Goal: Entertainment & Leisure: Consume media (video, audio)

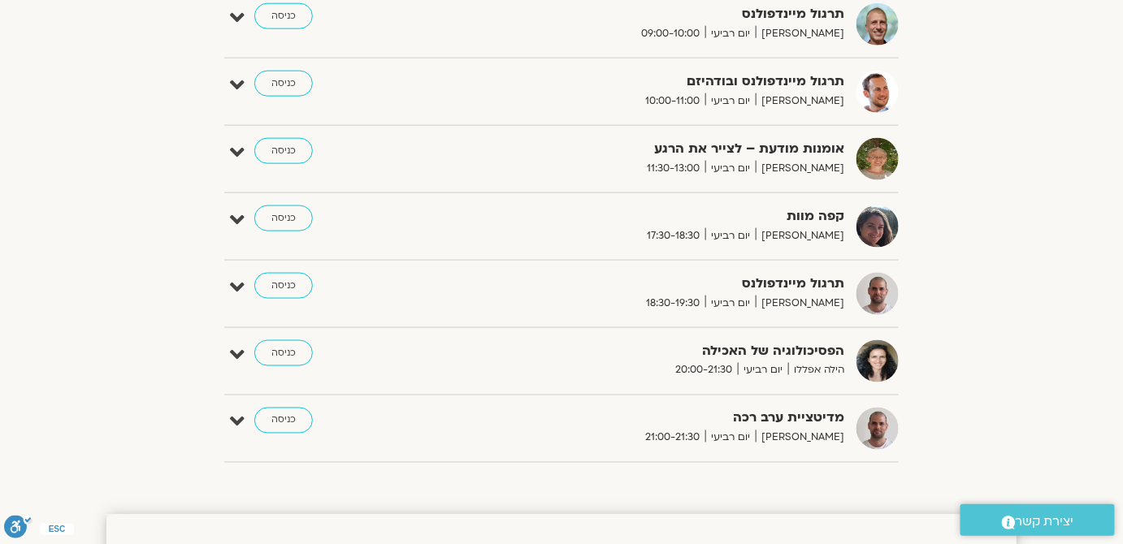
scroll to position [591, 0]
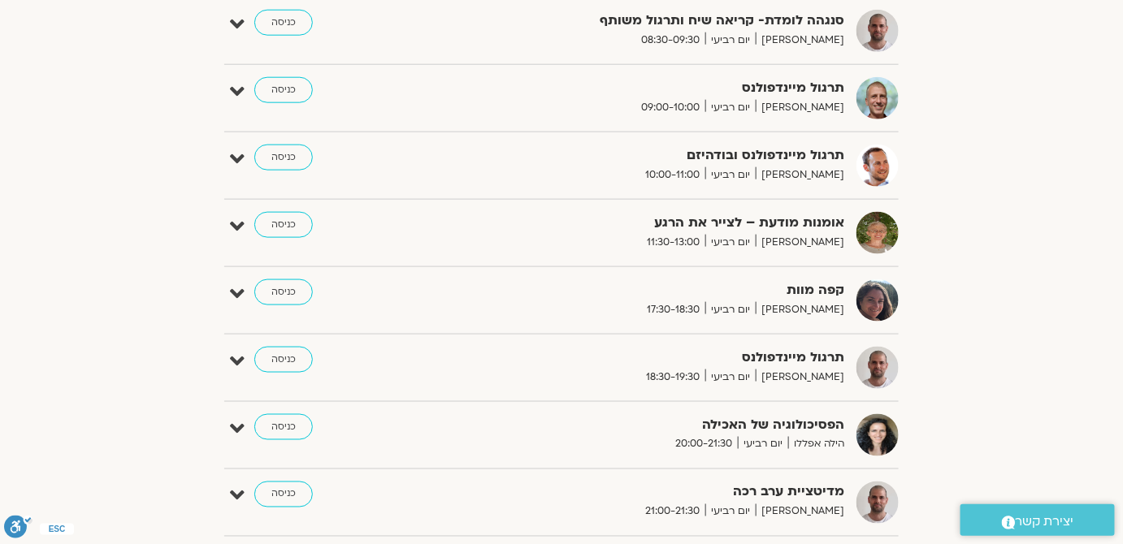
click at [1002, 232] on div "הצג רק הרצאות להם יש לי גישה אוגוסט 31 - ספטמבר 06 השבוע להציג אירועים שפתוחים …" at bounding box center [561, 53] width 910 height 994
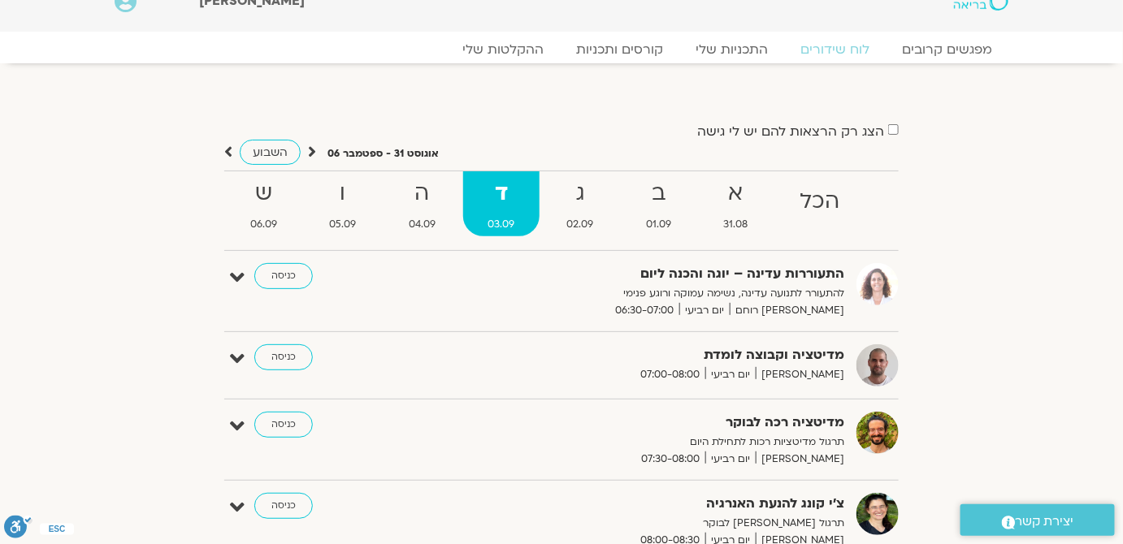
scroll to position [0, 0]
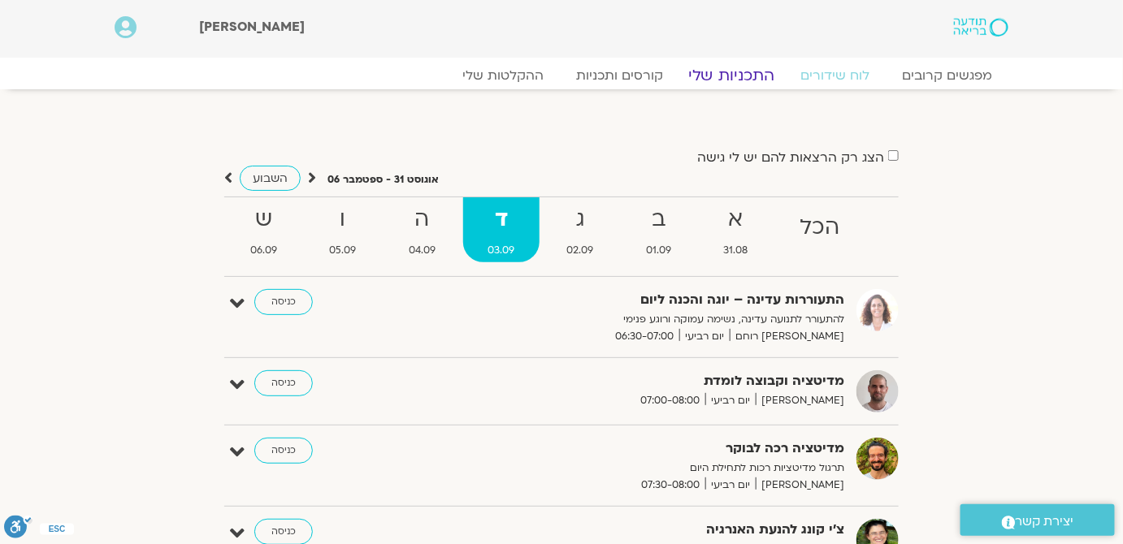
click at [725, 78] on link "התכניות שלי" at bounding box center [732, 75] width 126 height 19
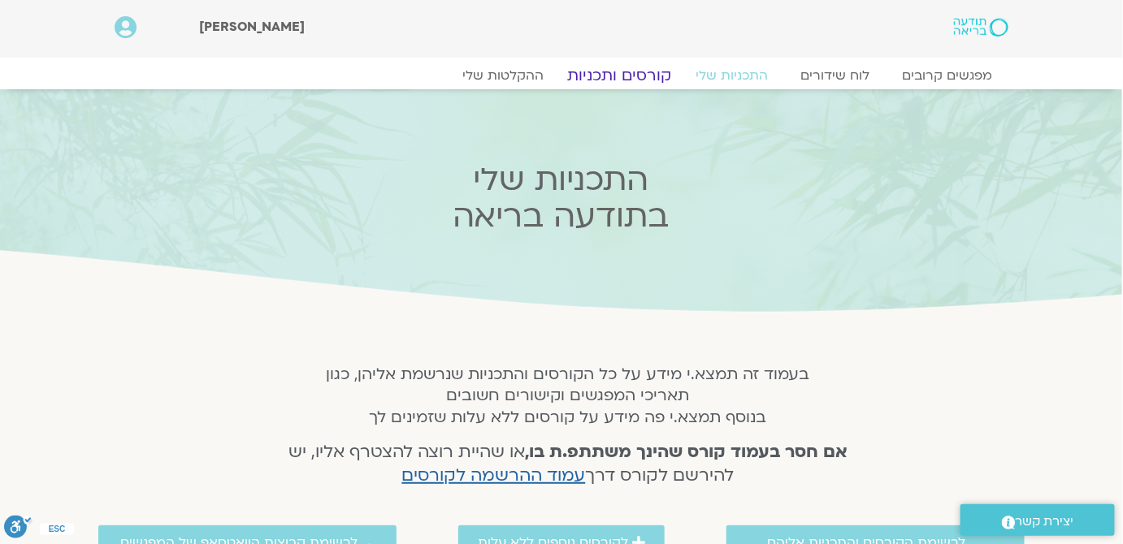
click at [656, 72] on link "קורסים ותכניות" at bounding box center [619, 75] width 143 height 19
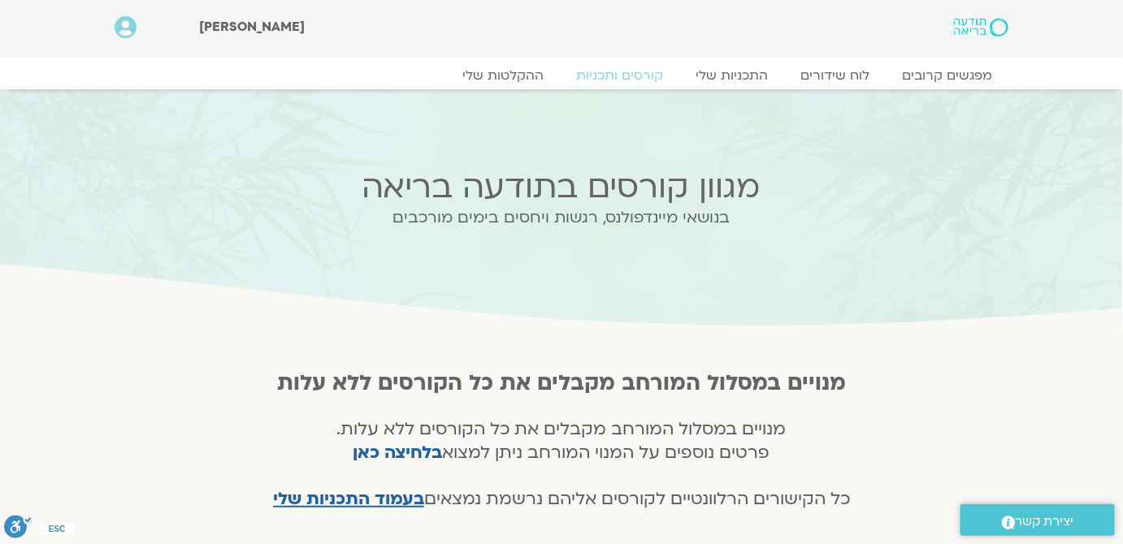
click at [994, 20] on img at bounding box center [981, 27] width 54 height 19
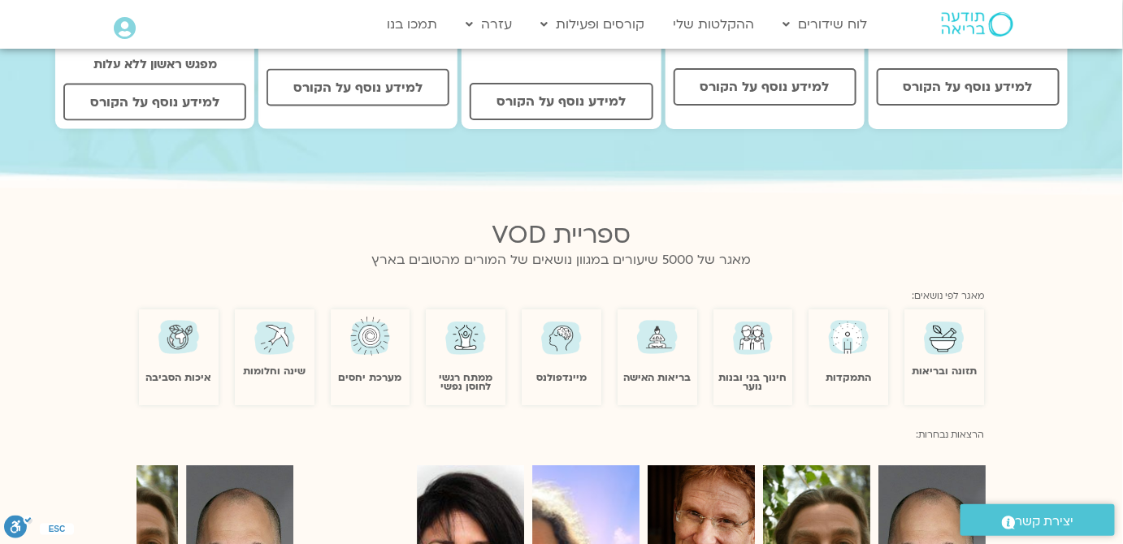
scroll to position [812, 0]
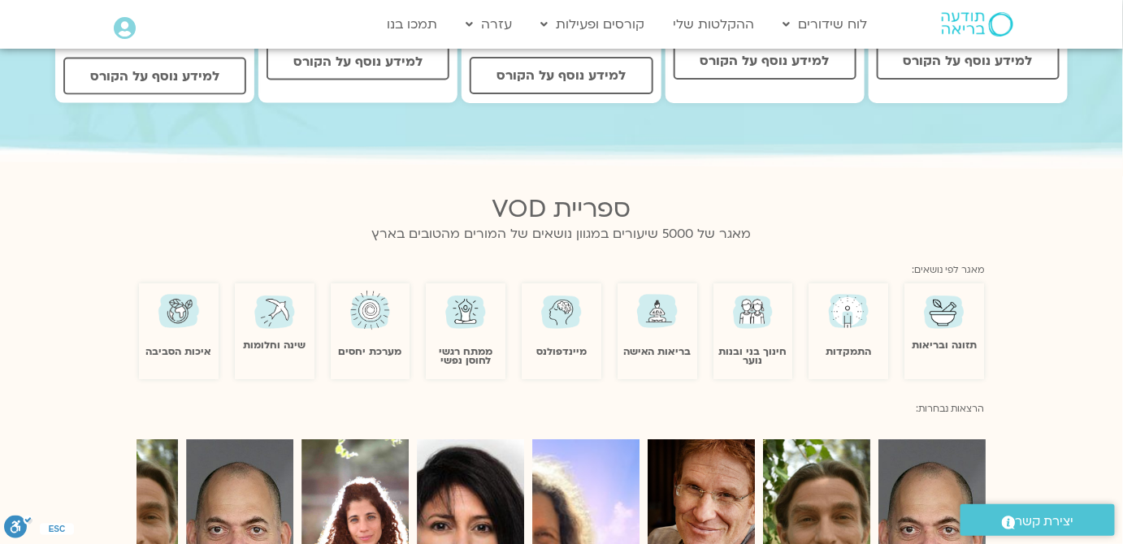
click at [550, 346] on link "מיינדפולנס" at bounding box center [561, 352] width 50 height 13
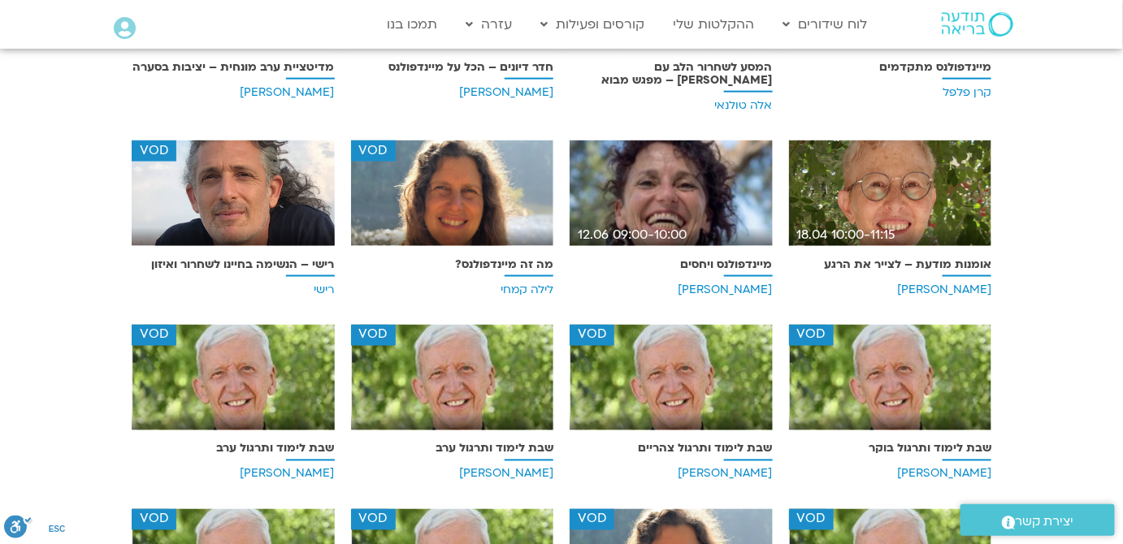
scroll to position [687, 0]
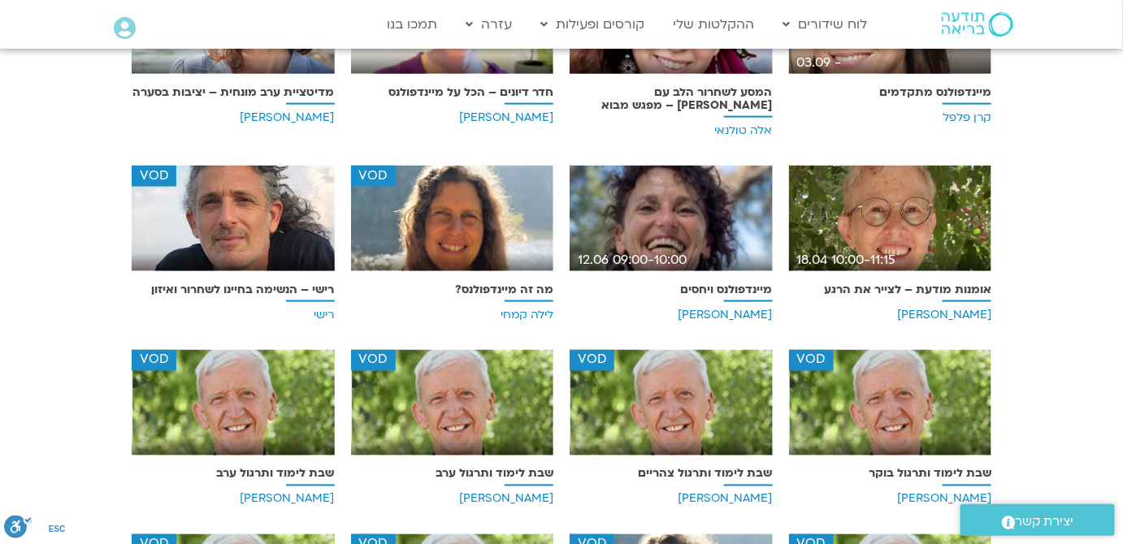
click at [167, 221] on img at bounding box center [233, 225] width 203 height 118
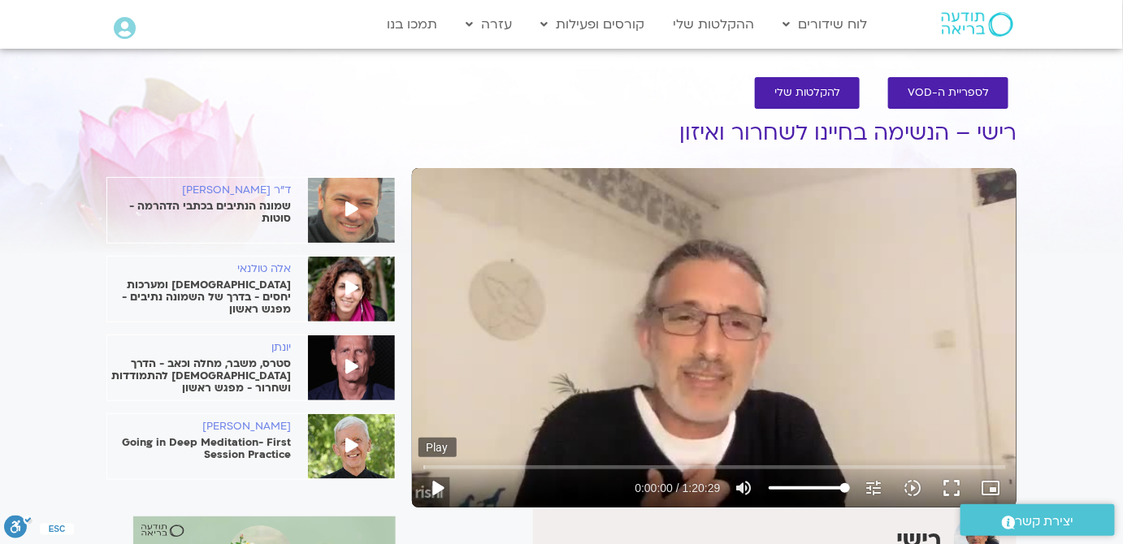
click at [436, 496] on button "play_arrow" at bounding box center [437, 488] width 39 height 39
type input "2.107833"
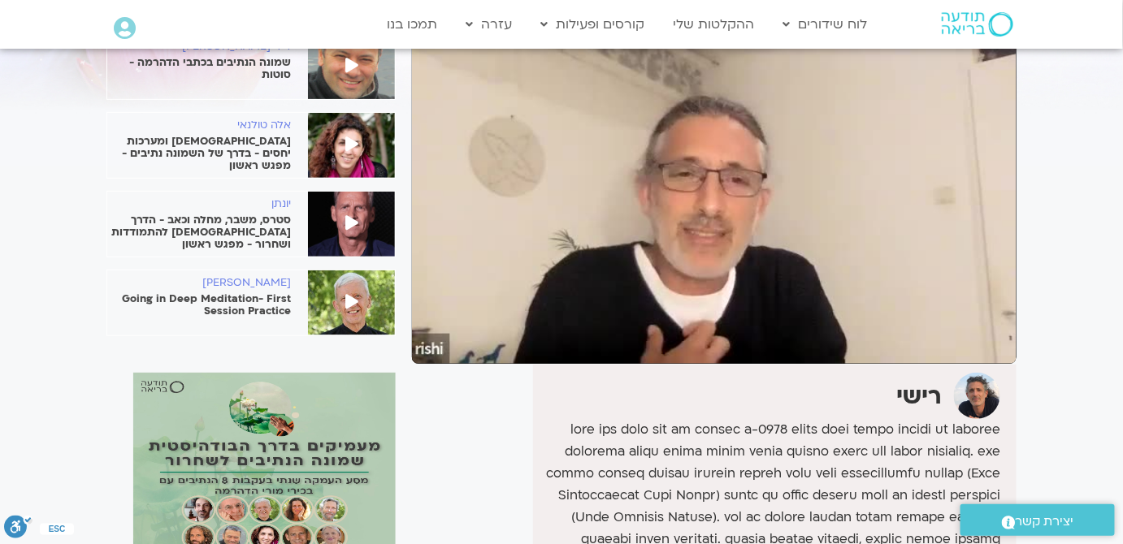
scroll to position [147, 0]
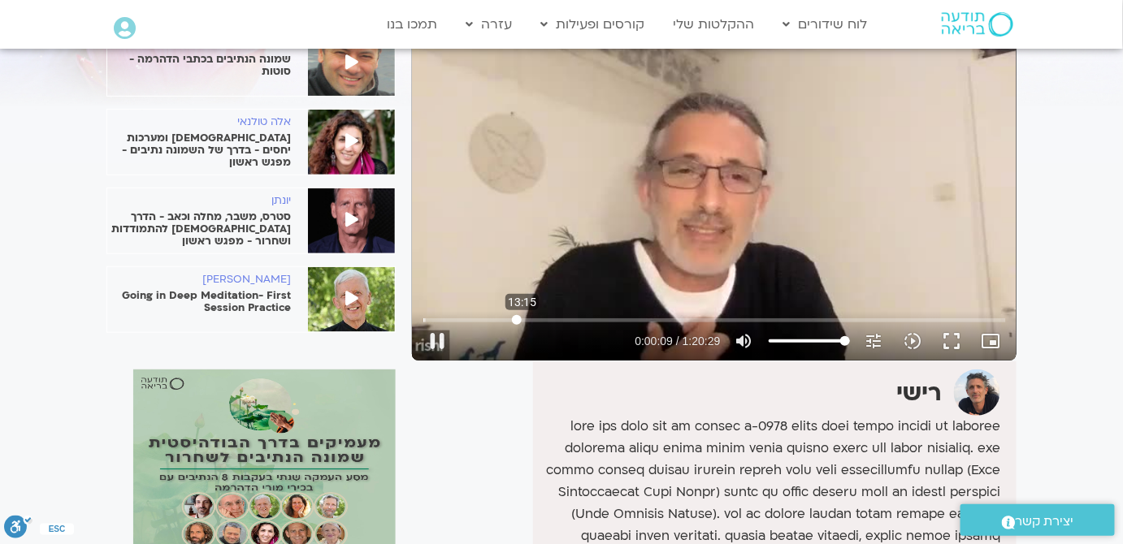
click at [517, 317] on input "Seek" at bounding box center [714, 320] width 582 height 10
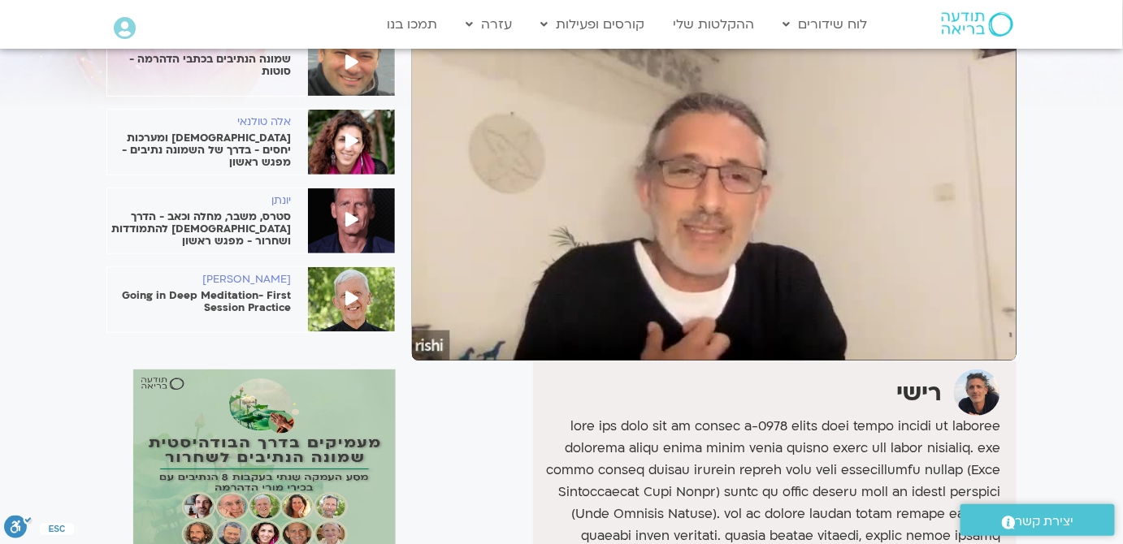
click at [727, 438] on p at bounding box center [768, 536] width 463 height 241
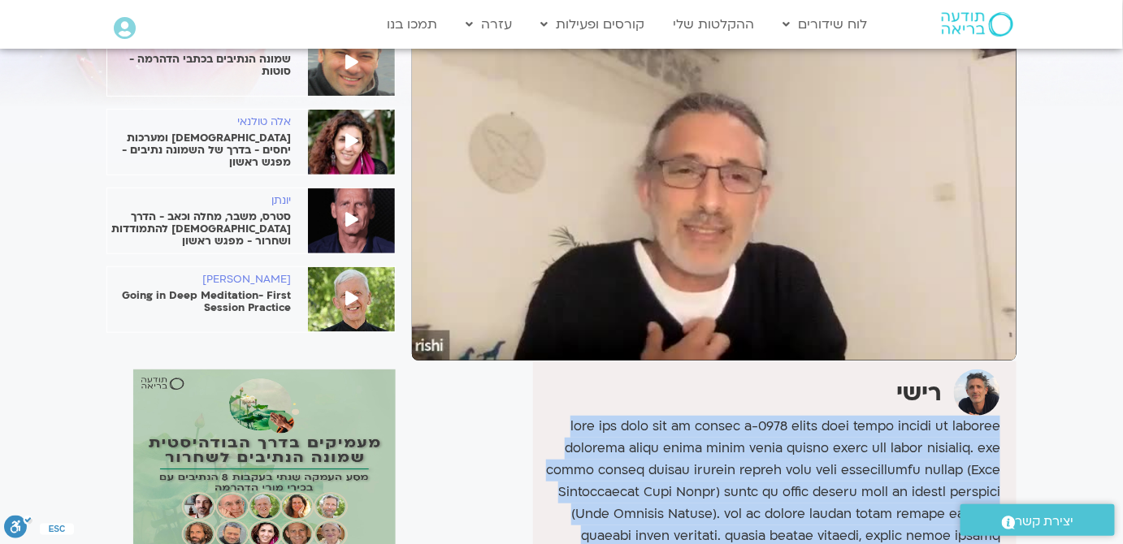
click at [727, 438] on p at bounding box center [768, 536] width 463 height 241
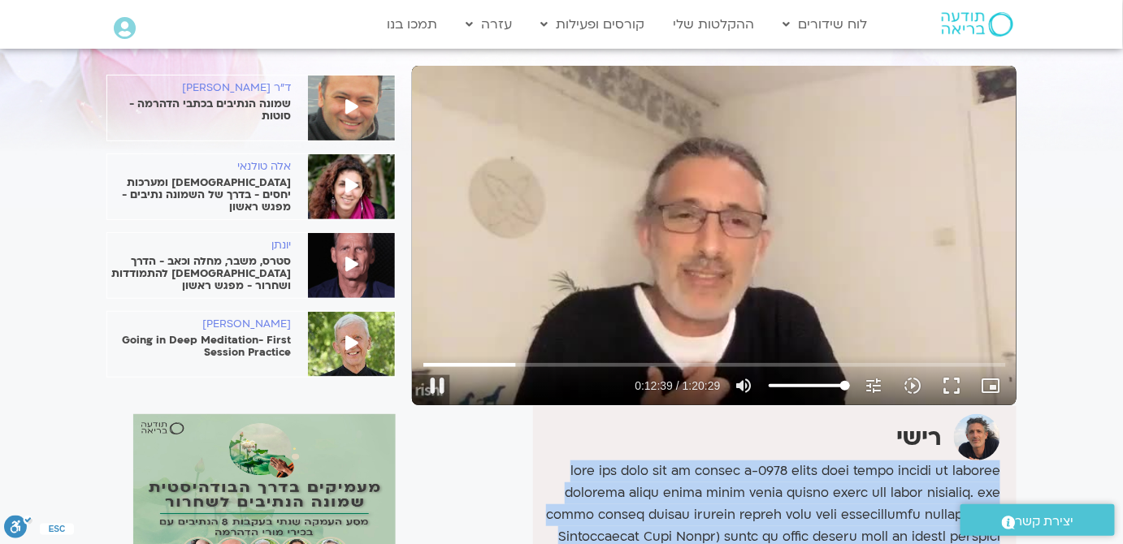
scroll to position [0, 0]
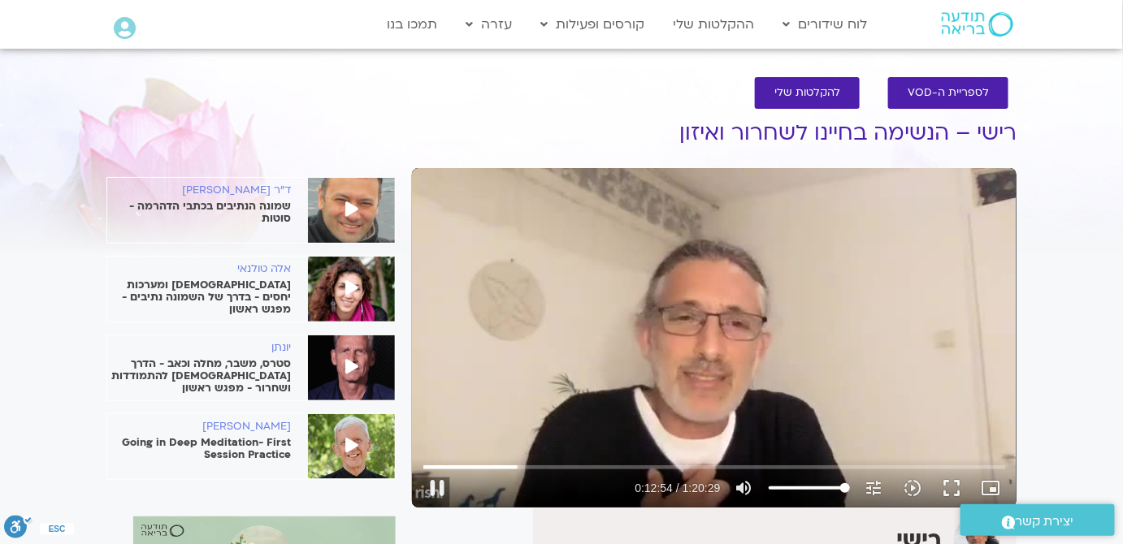
type input "774.677055"
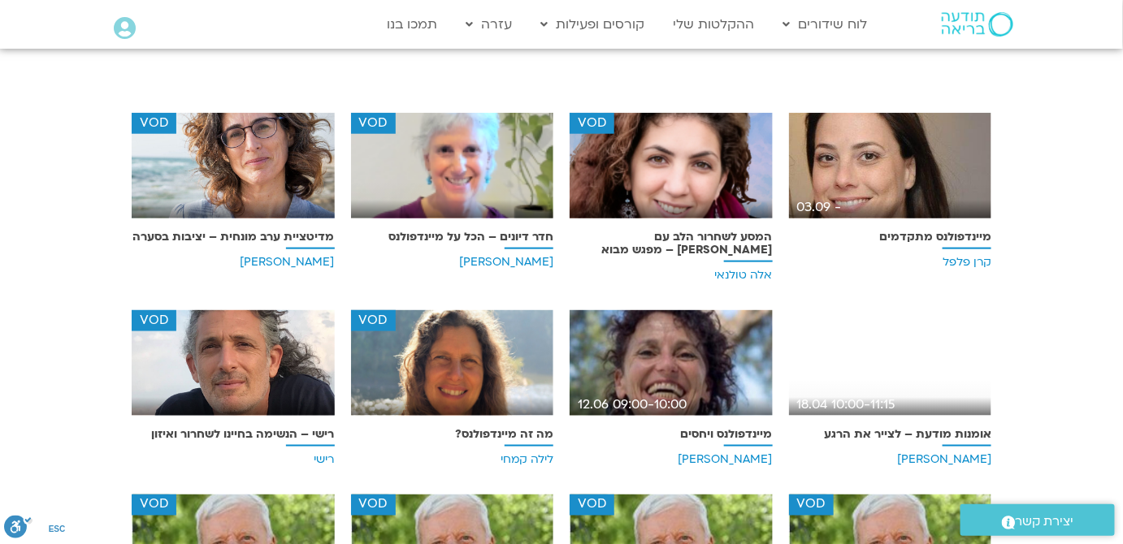
scroll to position [517, 0]
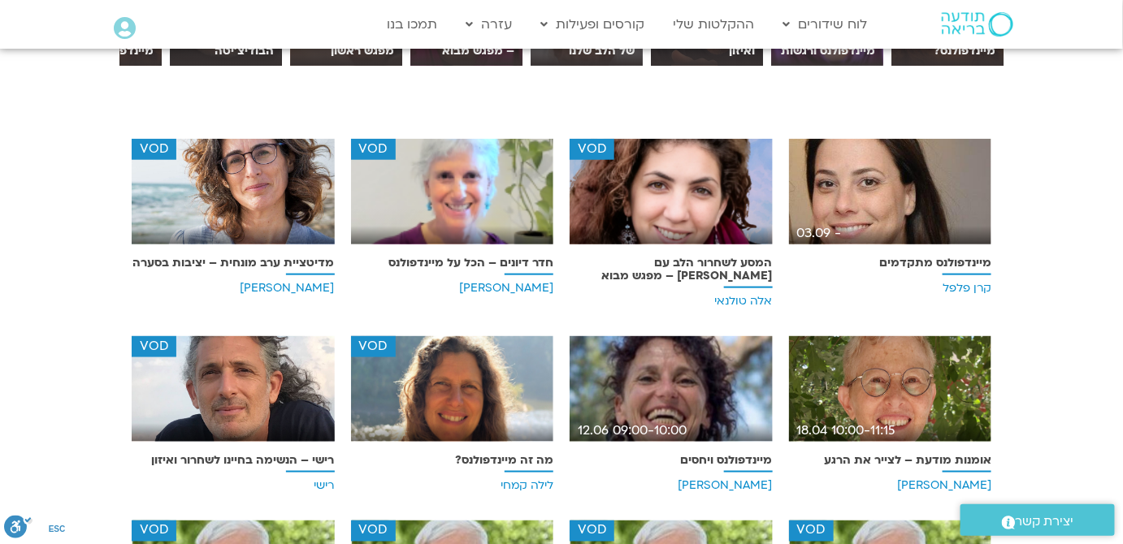
click at [926, 208] on div "- 03.09" at bounding box center [890, 192] width 203 height 106
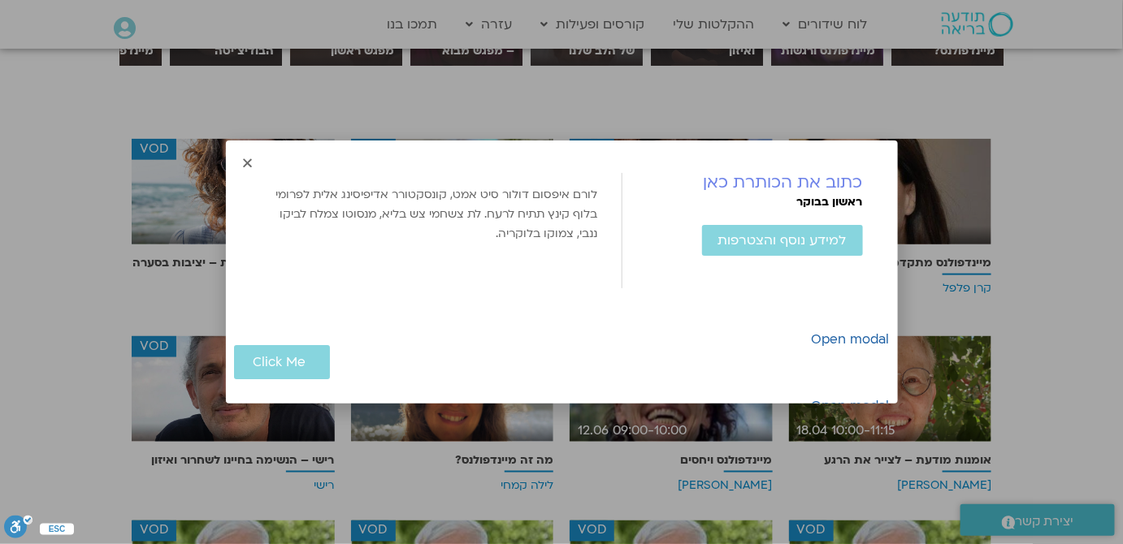
click at [526, 221] on p "לורם איפסום דולור סיט אמט, קונסקטורר אדיפיסינג אלית לפרומי בלוף קינץ תתיח לרעח.…" at bounding box center [429, 214] width 337 height 58
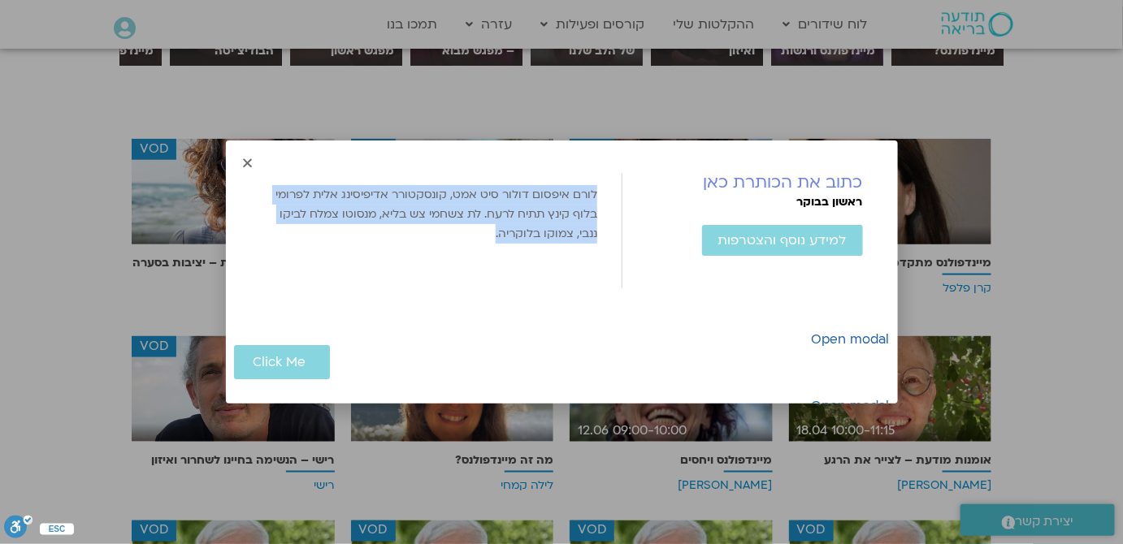
click at [526, 221] on p "לורם איפסום דולור סיט אמט, קונסקטורר אדיפיסינג אלית לפרומי בלוף קינץ תתיח לרעח.…" at bounding box center [429, 214] width 337 height 58
click at [517, 251] on div "לורם איפסום דולור סיט אמט, קונסקטורר אדיפיסינג אלית לפרומי בלוף קינץ תתיח לרעח.…" at bounding box center [429, 214] width 337 height 82
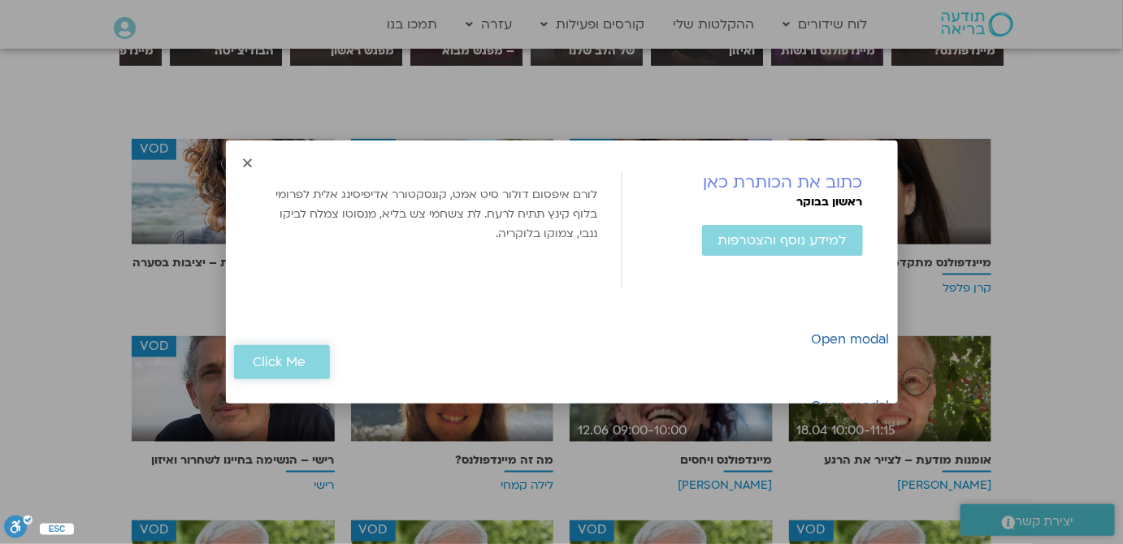
click at [286, 347] on link "Click Me" at bounding box center [282, 362] width 96 height 34
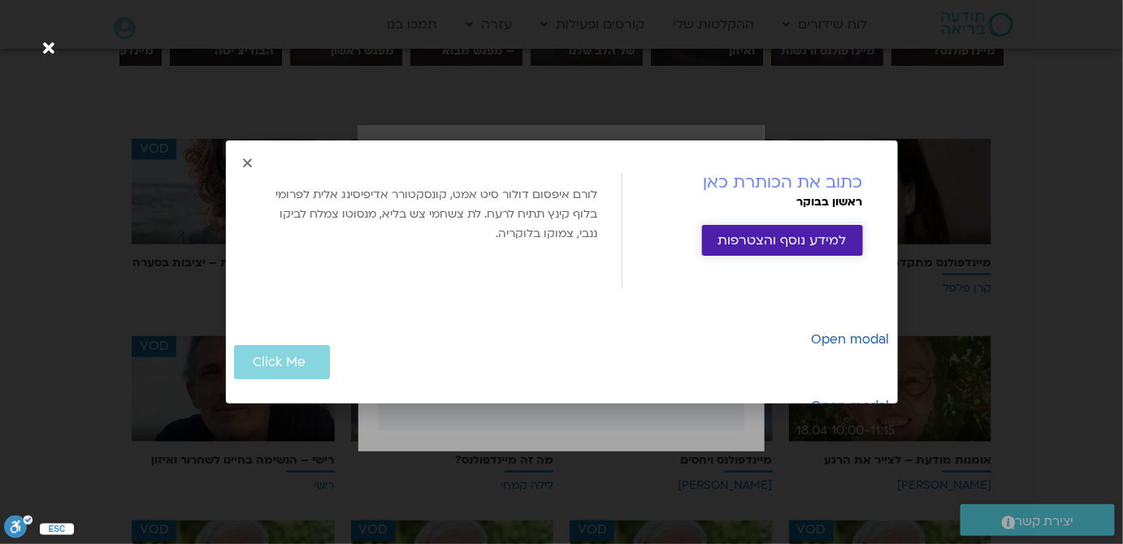
click at [749, 245] on span "למידע נוסף והצטרפות" at bounding box center [782, 240] width 128 height 15
click at [258, 164] on div "כתוב את הכותרת כאן ראשון בבוקר למידע נוסף והצטרפות להוסיף ל Google Calendar בוע…" at bounding box center [562, 272] width 672 height 262
click at [251, 162] on icon "Close" at bounding box center [248, 163] width 12 height 12
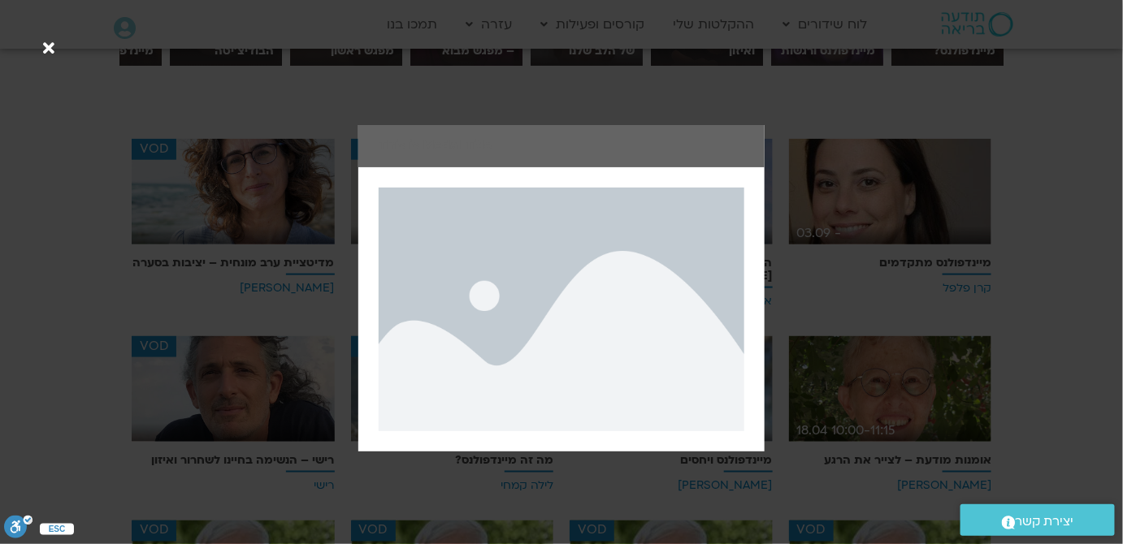
click at [1015, 207] on div at bounding box center [561, 272] width 1123 height 544
click at [1047, 271] on div at bounding box center [561, 272] width 1123 height 544
click at [44, 47] on icon at bounding box center [49, 49] width 16 height 16
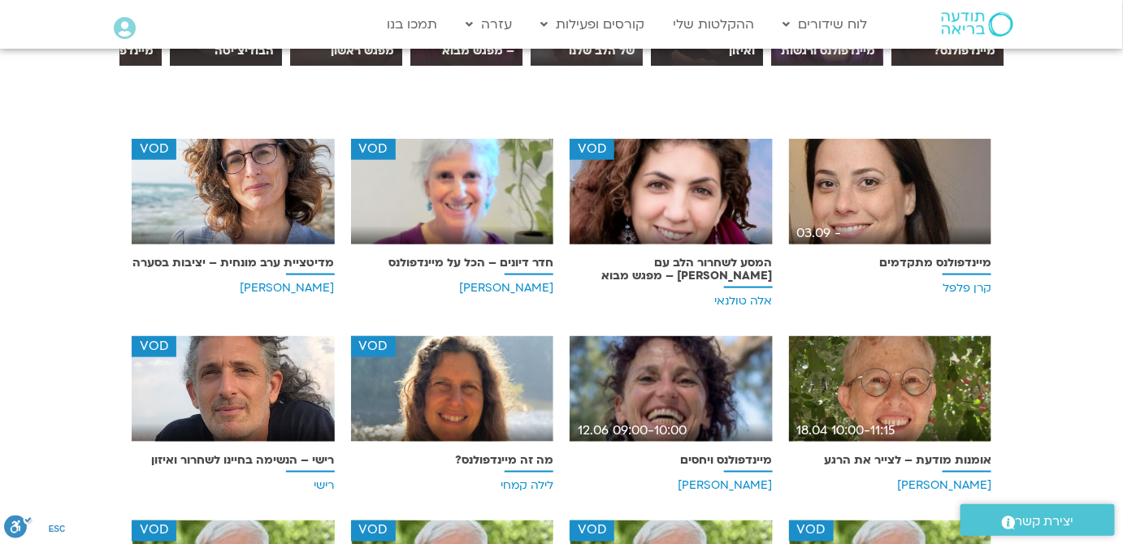
click at [885, 217] on div "- 03.09" at bounding box center [890, 192] width 203 height 106
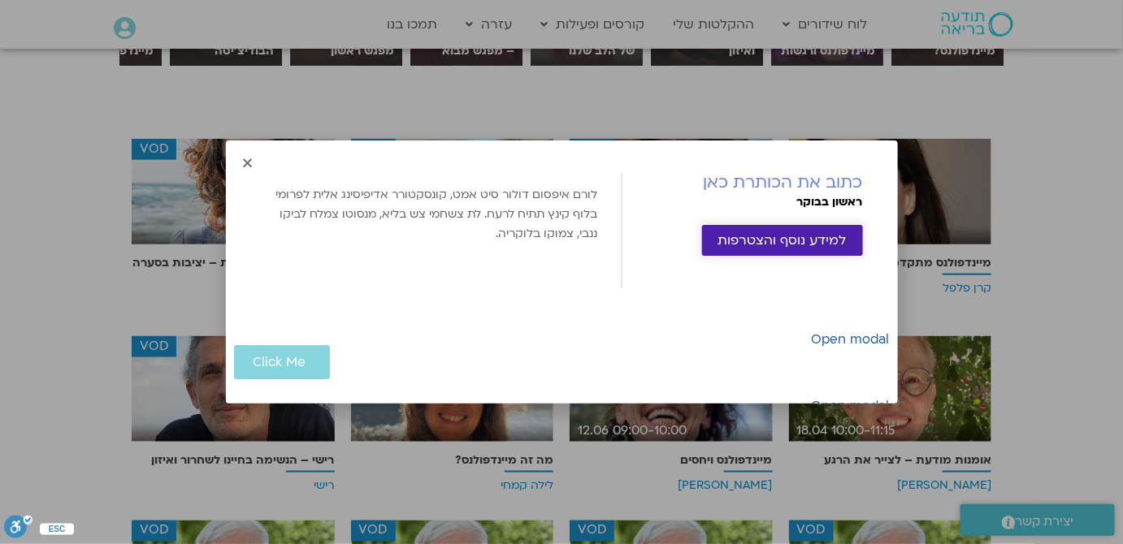
click at [741, 242] on span "למידע נוסף והצטרפות" at bounding box center [782, 240] width 128 height 15
click at [248, 158] on icon "Close" at bounding box center [248, 163] width 12 height 12
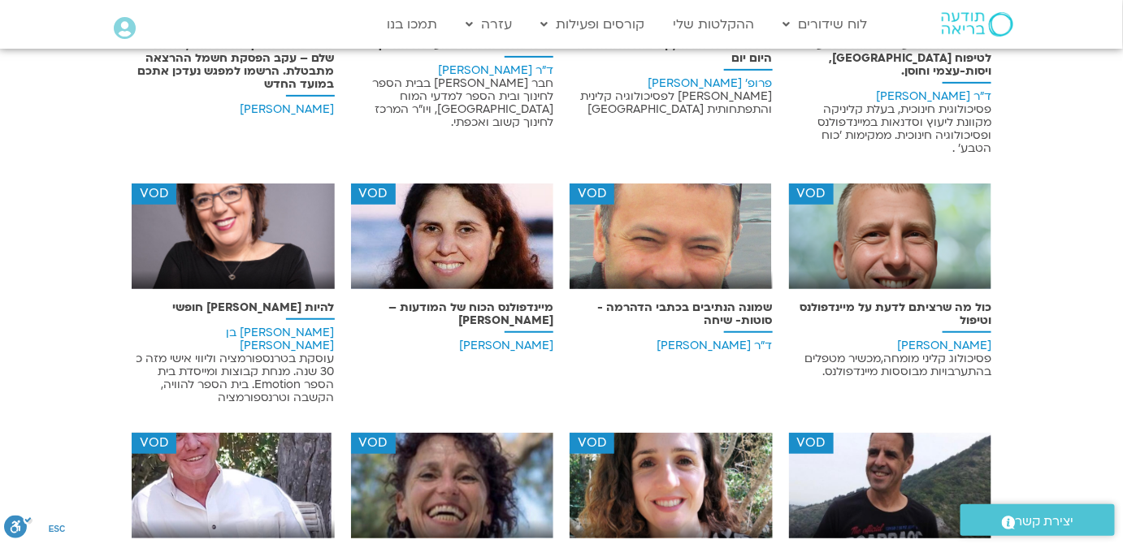
scroll to position [2289, 0]
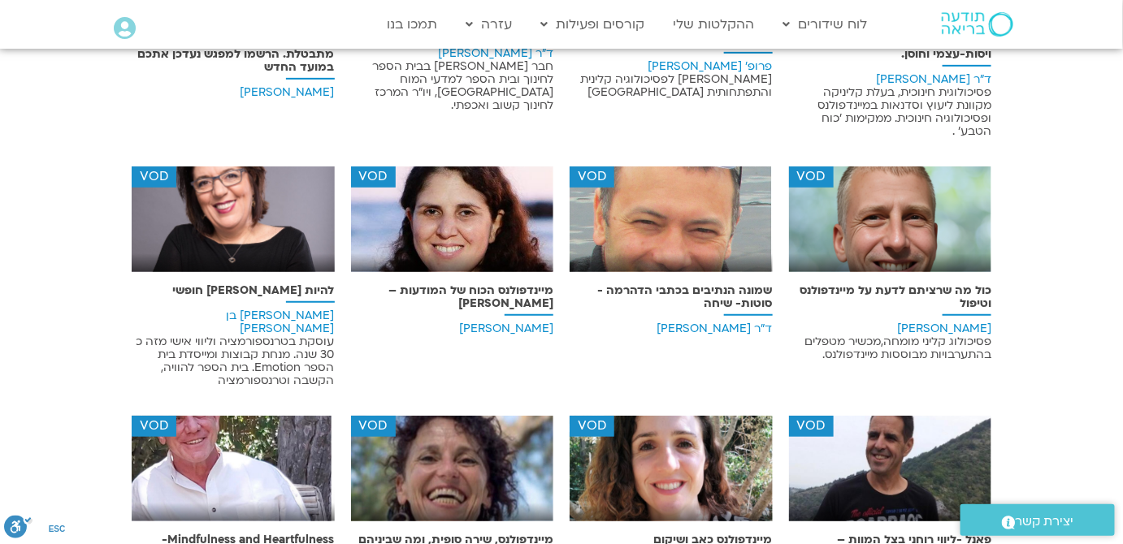
click at [167, 167] on img at bounding box center [233, 226] width 203 height 118
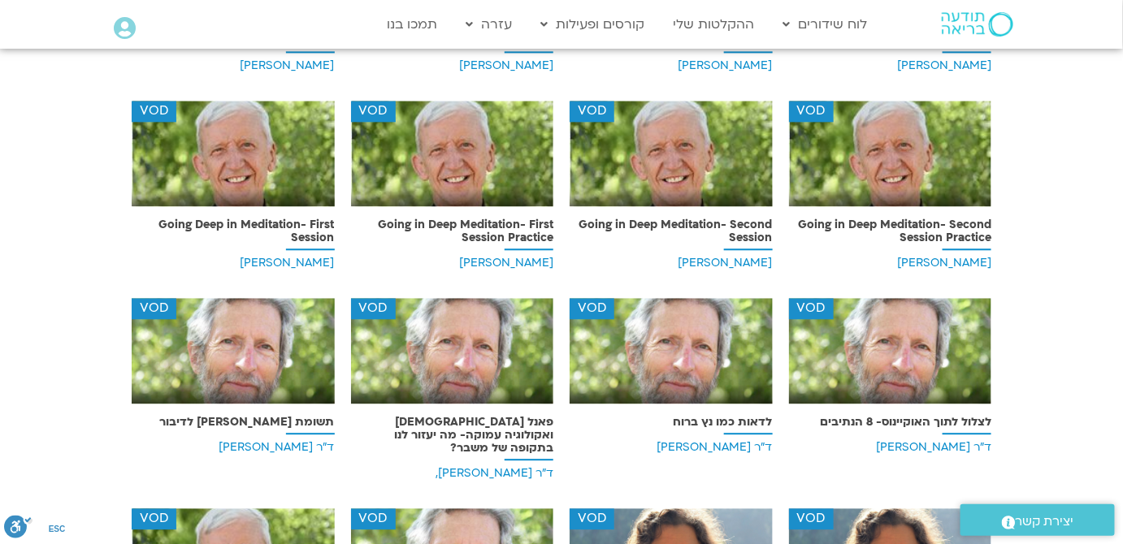
scroll to position [9452, 0]
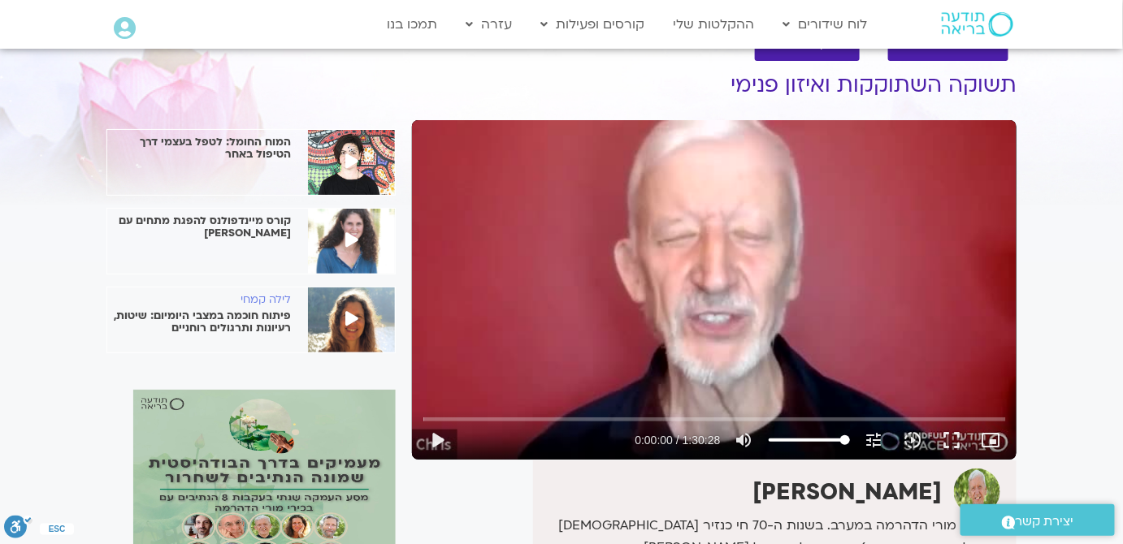
scroll to position [73, 0]
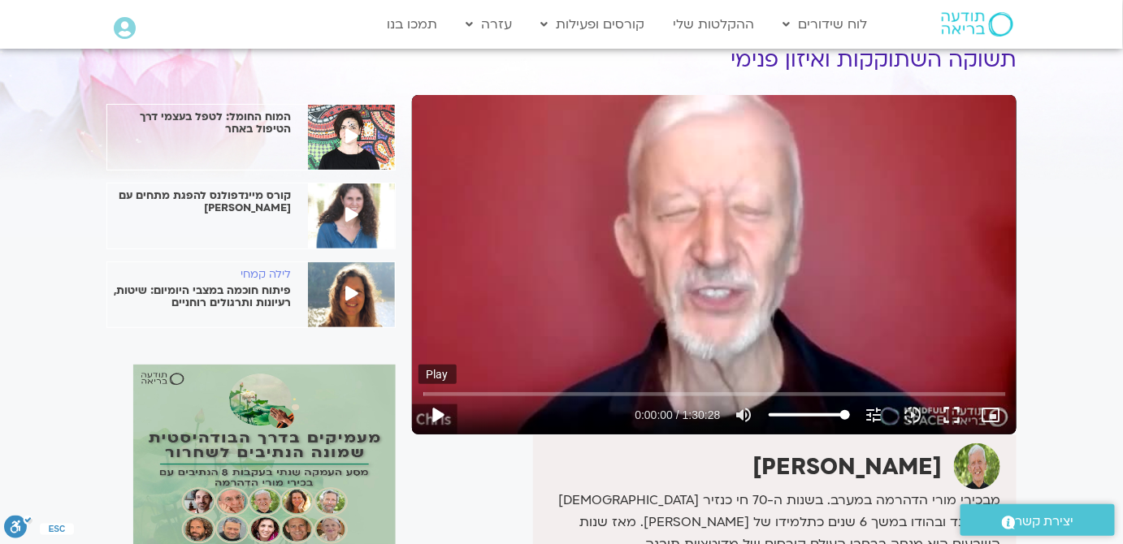
click at [439, 421] on button "play_arrow" at bounding box center [437, 415] width 39 height 39
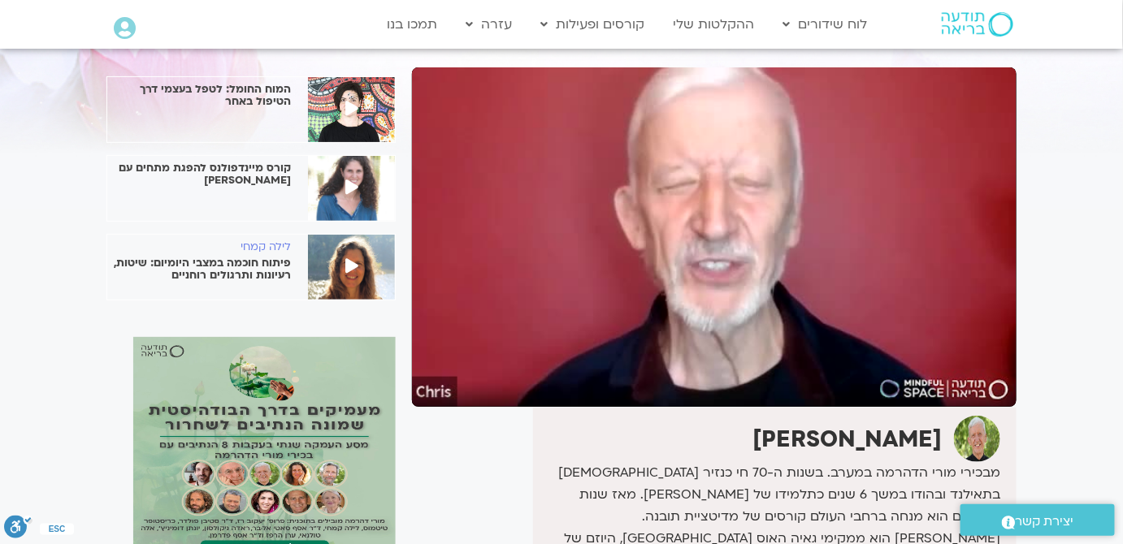
scroll to position [147, 0]
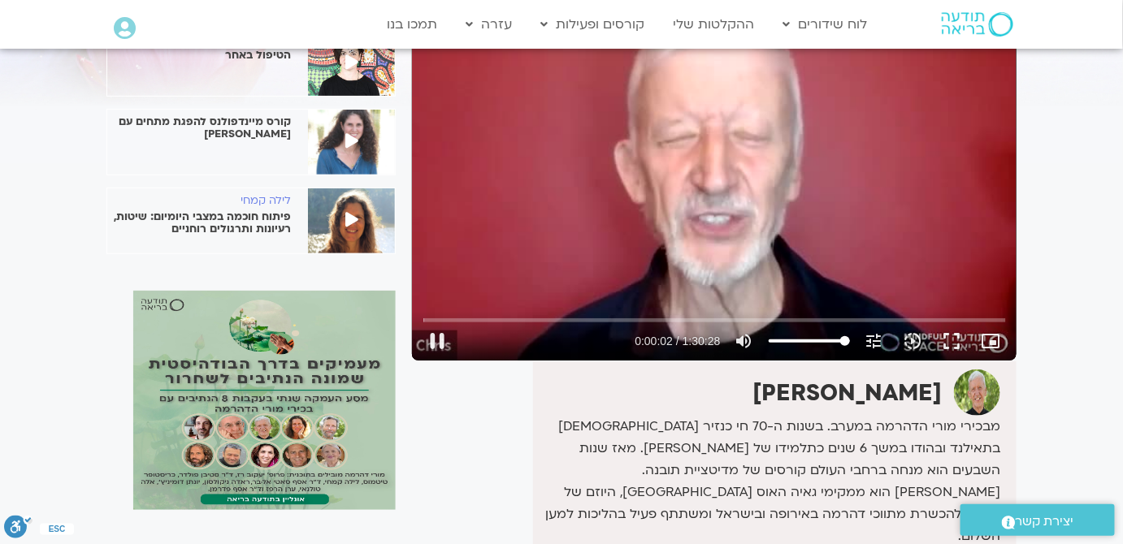
type input "2.287457"
type input "88.6234504132231"
type input "2.454501"
type input "84.4912190082645"
type input "2.47103"
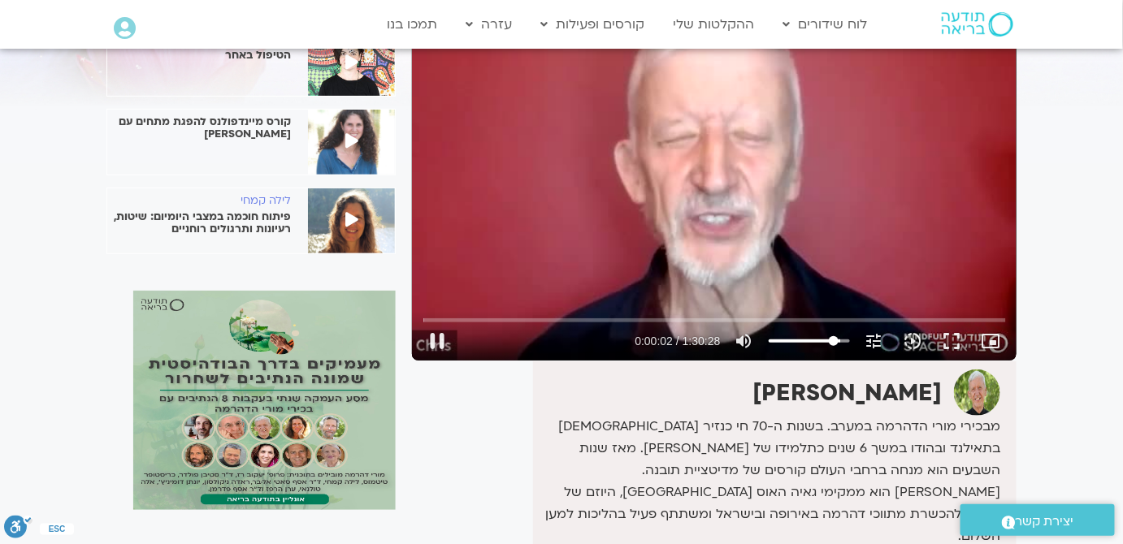
type input "82.838326446281"
type input "2.487875"
type input "82.0118801652893"
type input "2.50437"
type input "80.3589876033058"
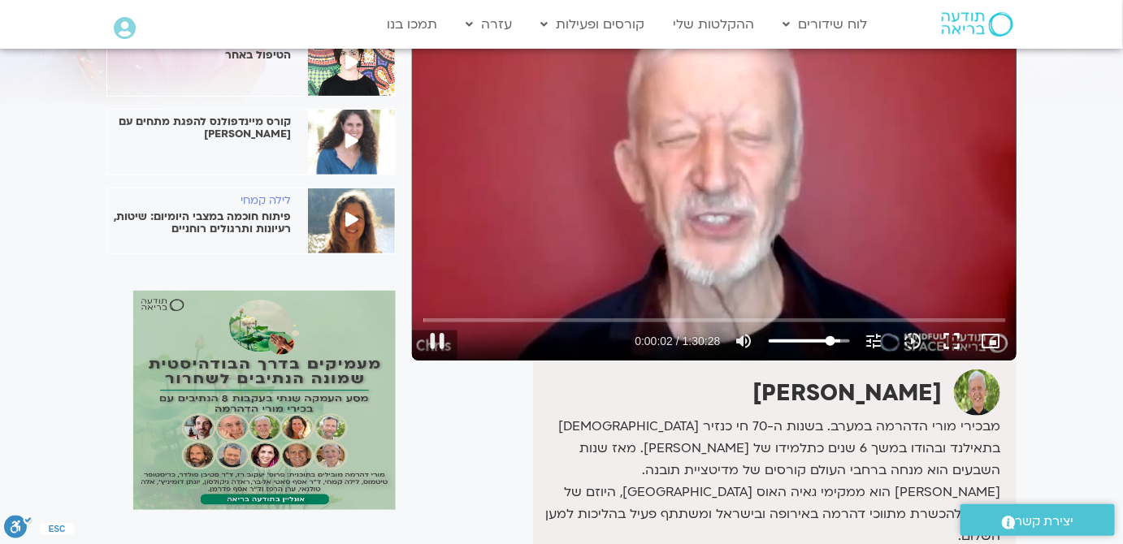
type input "2.52114"
type input "79.5325413223141"
type input "2.537452"
type input "78.7060950413223"
type input "2.55437"
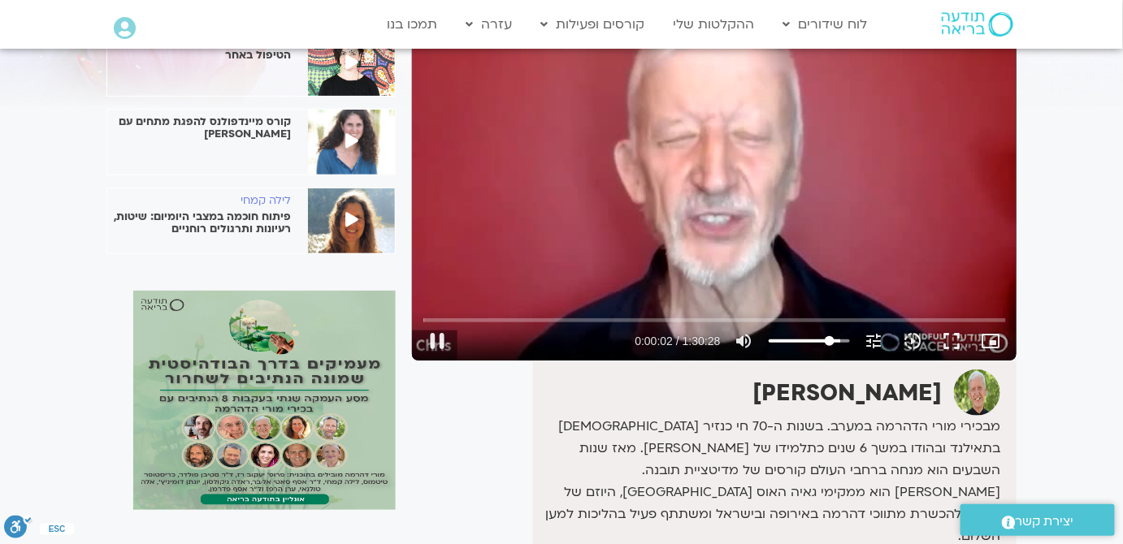
type input "77.0532024793388"
type input "2.587798"
type input "76.2267561983471"
type input "2.621213"
type input "75.4003099173554"
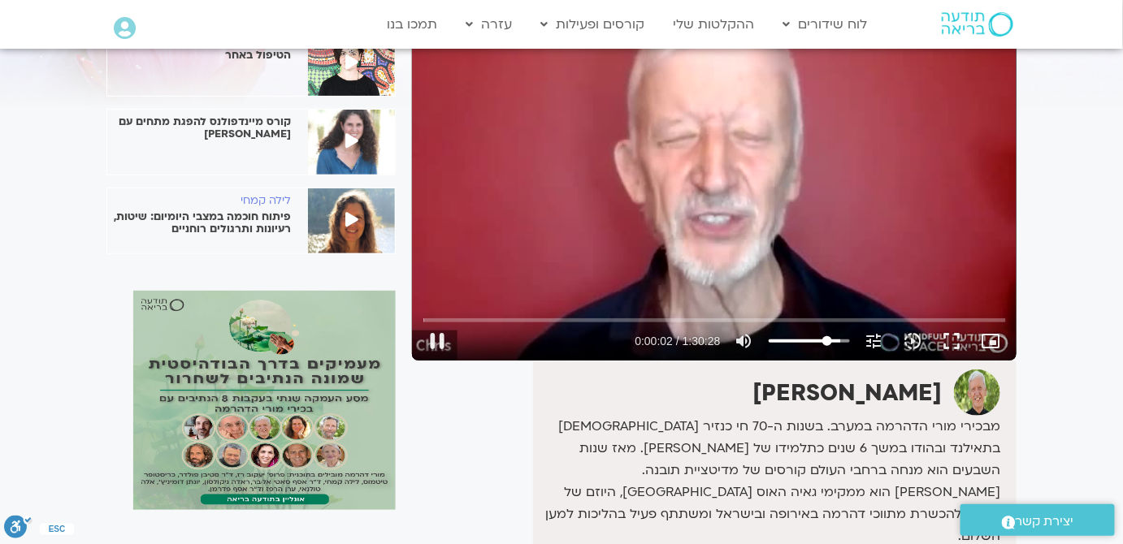
type input "2.637841"
type input "74.5738636363636"
type input "2.654728"
type input "72.9209710743802"
type input "2.704349"
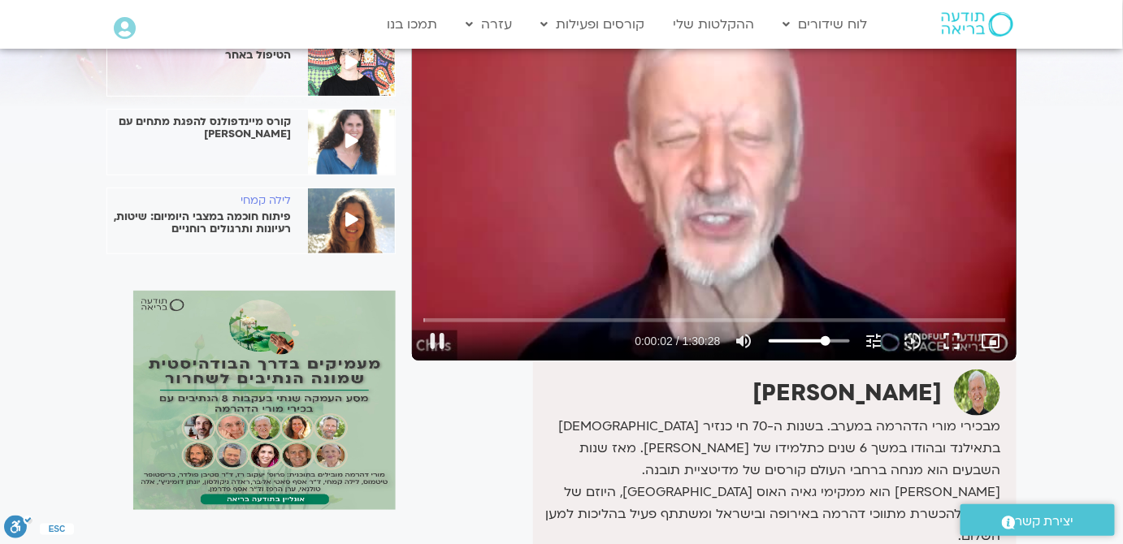
type input "71.2680785123967"
type input "2.72155"
type input "70.441632231405"
type input "2.771079"
type input "69.6151859504132"
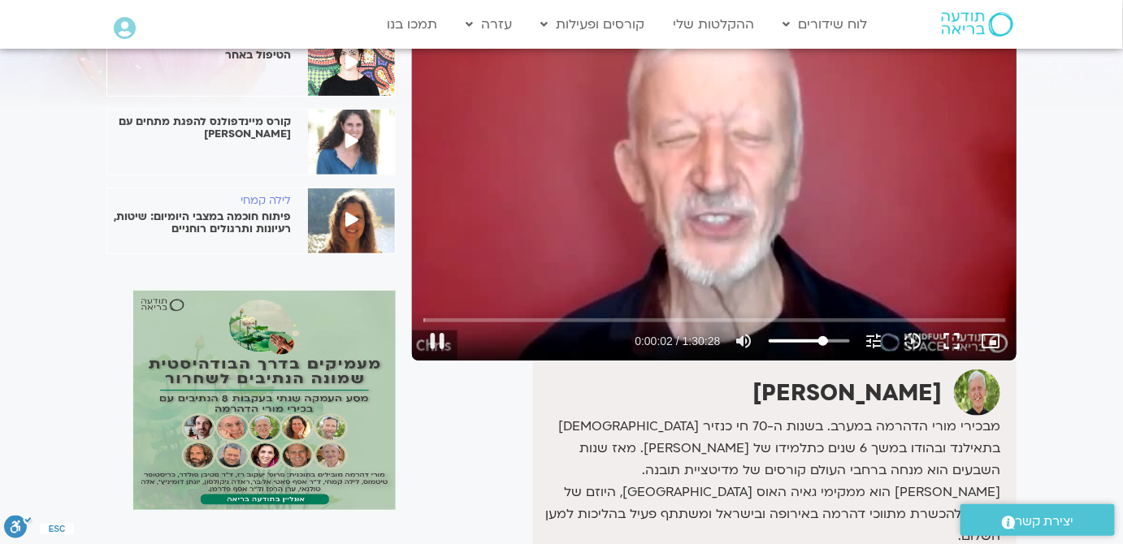
type input "2.809174"
type input "67.9622933884298"
type input "2.85444"
type input "67.135847107438"
type input "2.870943"
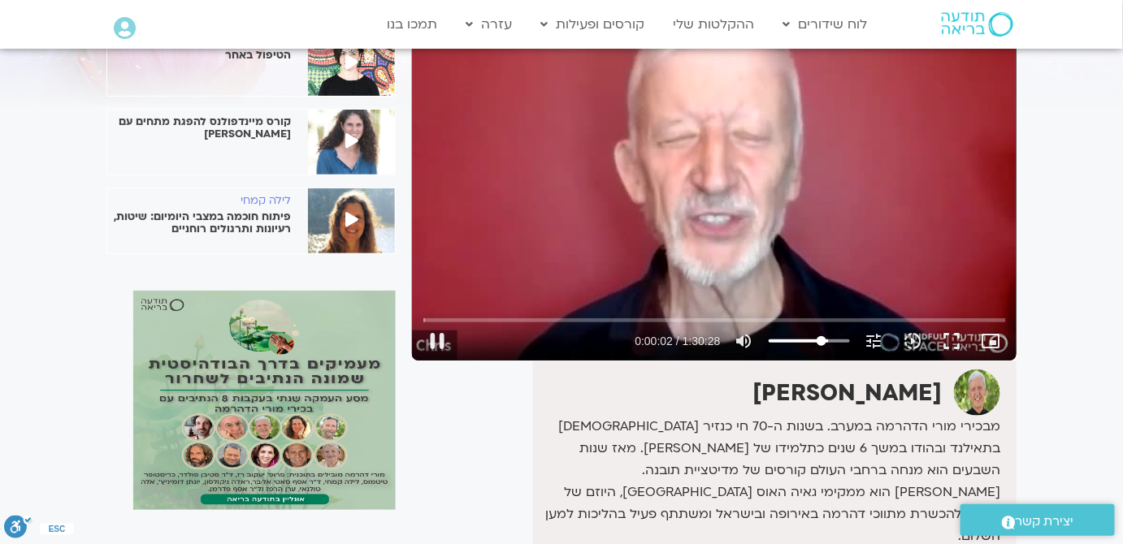
type input "65.4829545454545"
type input "2.888052"
type input "64.6565082644628"
type input "2.904464"
type input "63.8300619834711"
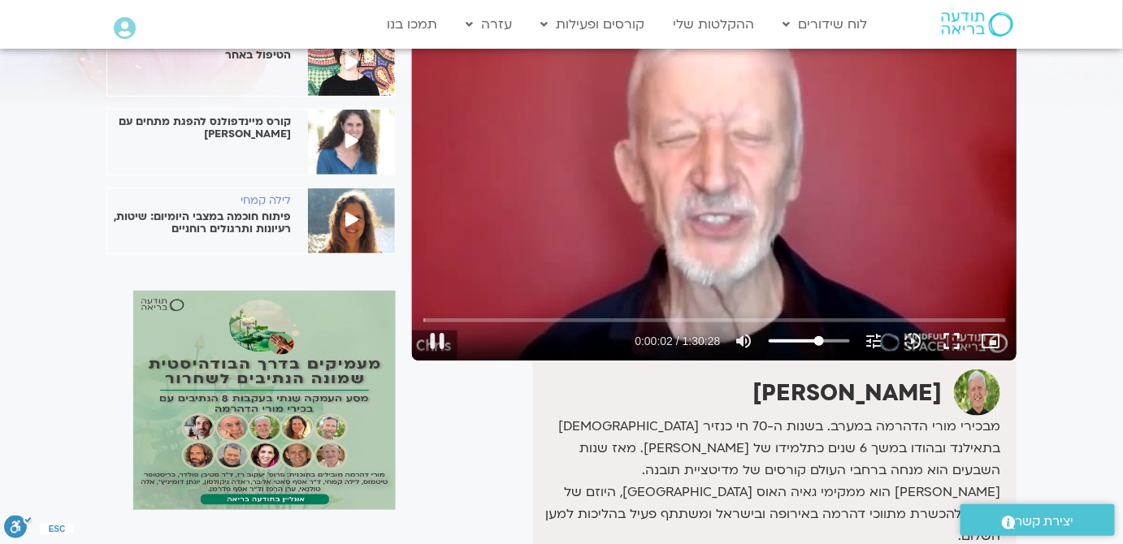
type input "2.943391"
type input "62.1771694214876"
type input "2.954346"
type input "61.3507231404959"
type input "3.004772"
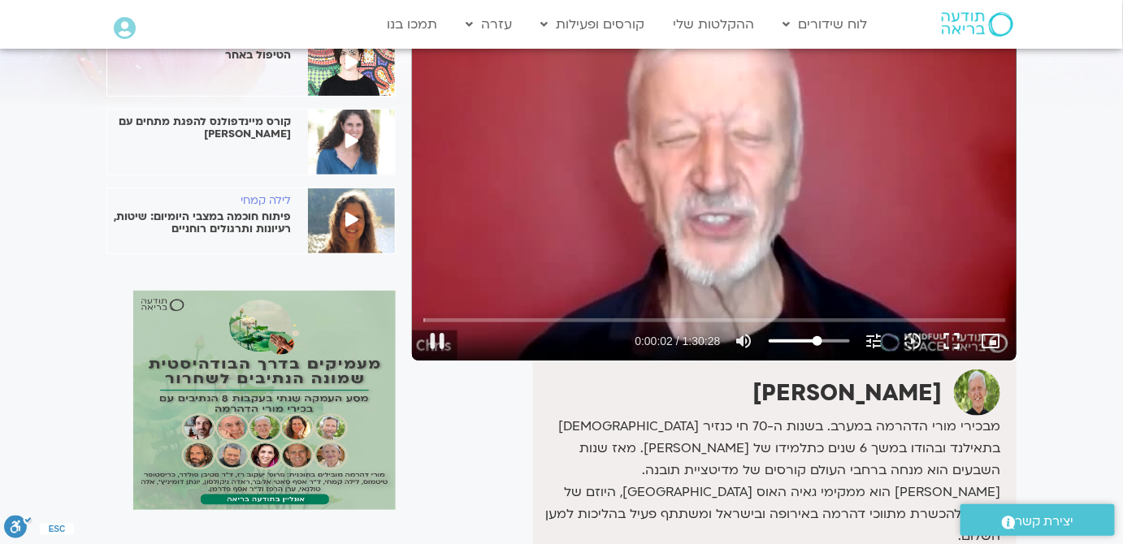
type input "60.5242768595041"
type input "3.021104"
type input "58.8713842975207"
type input "3.087815"
type input "58.0449380165289"
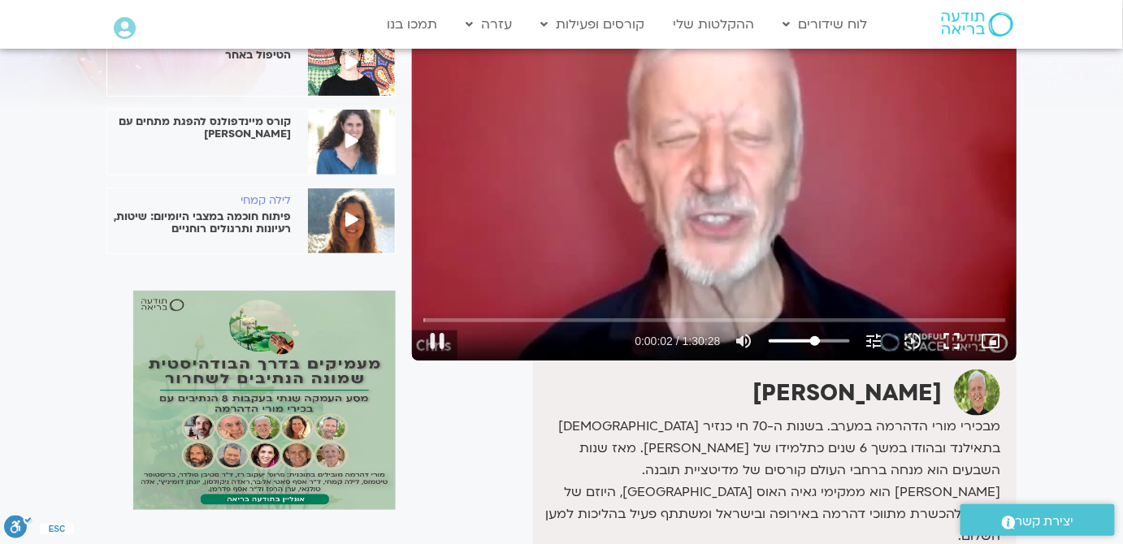
type input "3.104276"
type input "56.3920454545455"
type input "3.121019"
type input "55.5655991735537"
type input "3.137721"
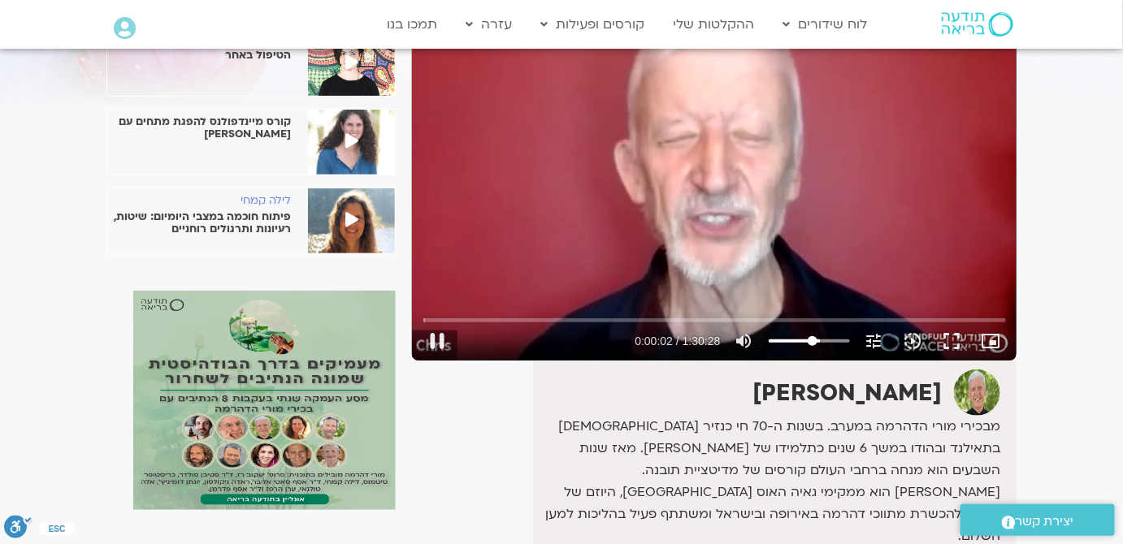
type input "54.739152892562"
type input "3.171162"
type input "53.0862603305785"
type input "3.187876"
type input "52.2598140495868"
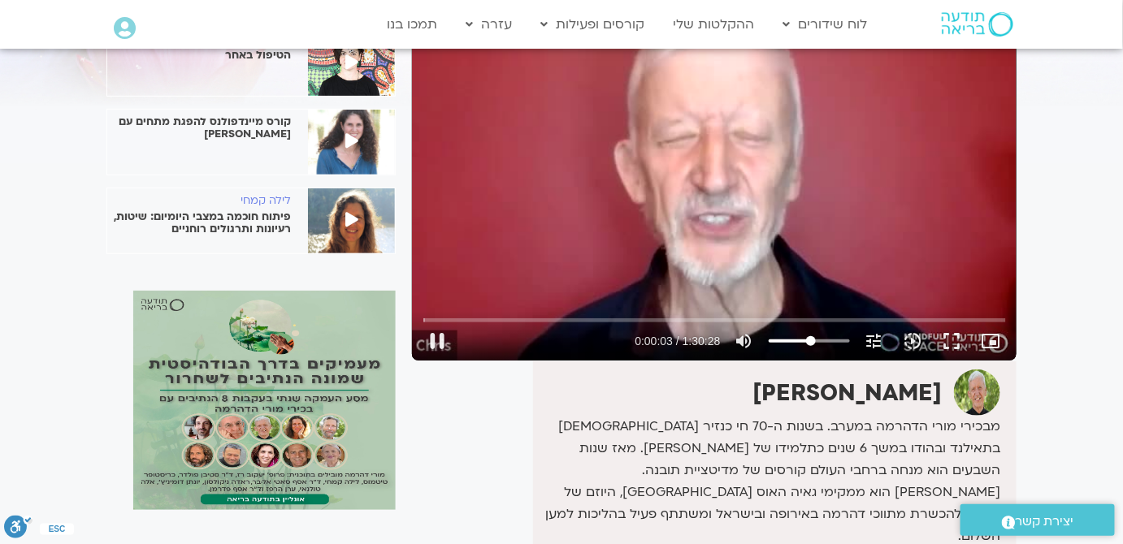
type input "3.221268"
type input "51.433367768595"
type input "3.237767"
type input "49.7804752066116"
type input "3.254497"
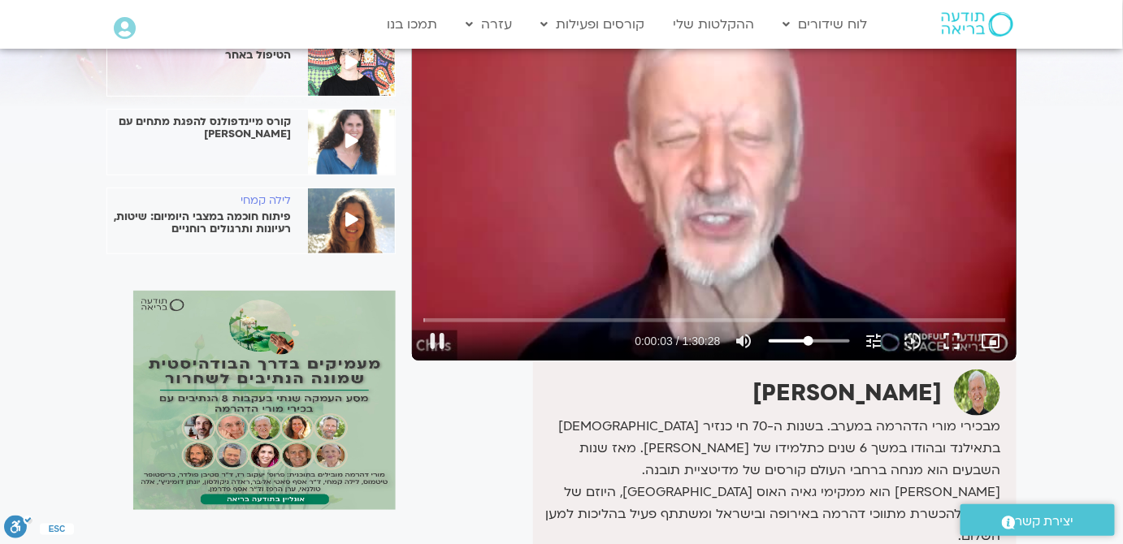
type input "48.9540289256198"
type input "3.270961"
type input "48.1275826446281"
type input "3.287747"
type input "47.3011363636364"
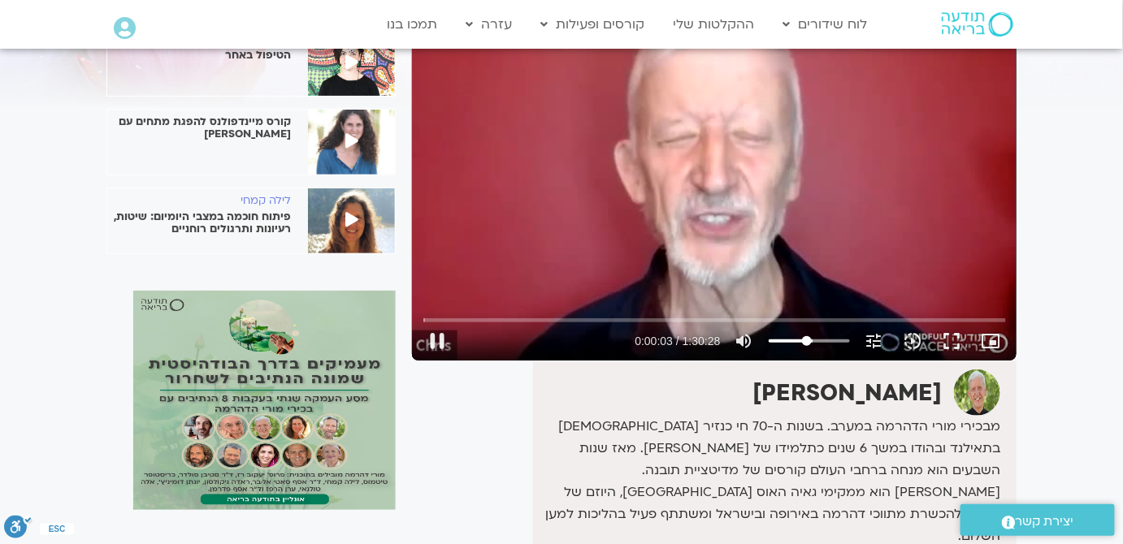
type input "3.304325"
type input "46.4746900826446"
type input "3.337665"
type input "45.6482438016529"
type input "3.371316"
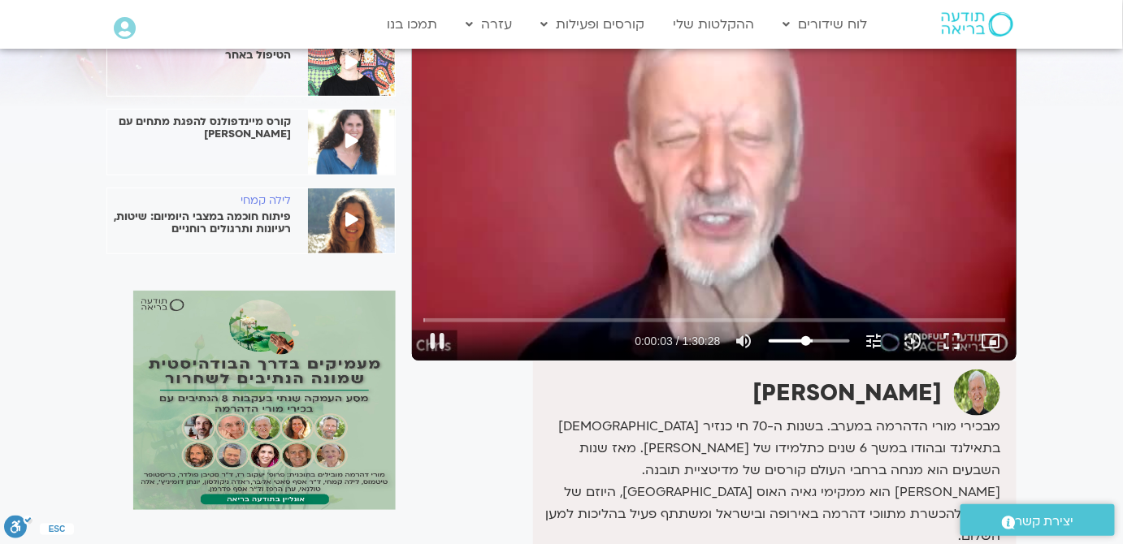
type input "43.9953512396694"
type input "3.404231"
type input "43.1689049586777"
type input "3.421274"
type input "41.5160123966942"
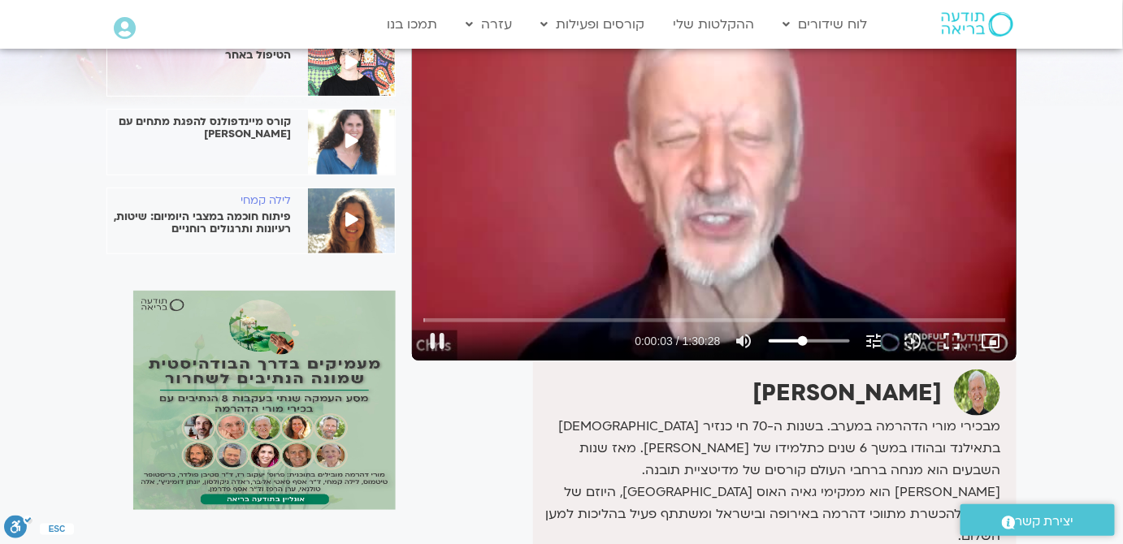
type input "3.437598"
type input "40.6895661157025"
type input "3.471104"
type input "39.8631198347107"
type input "3.520989"
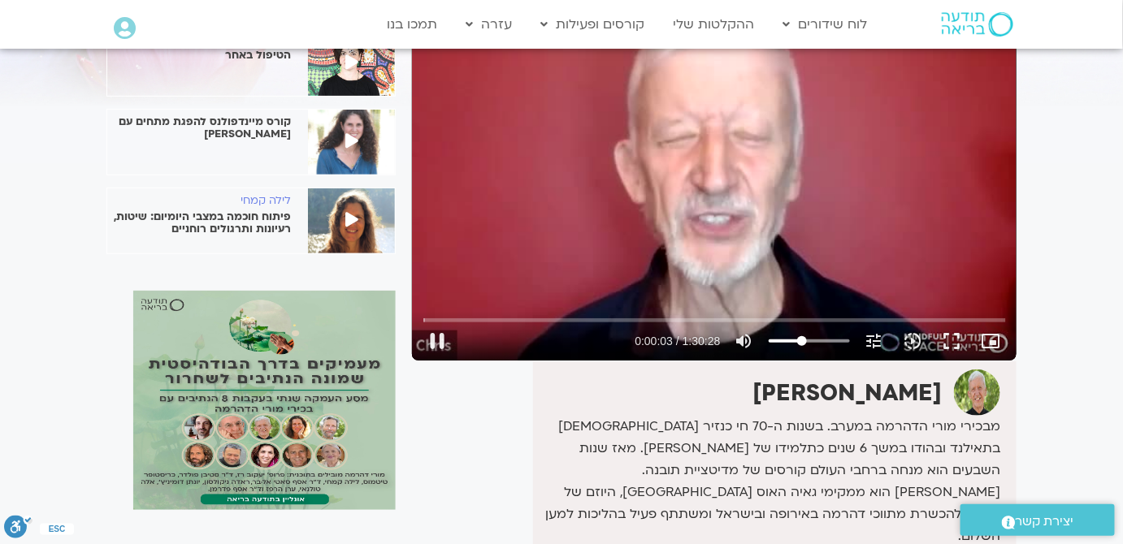
type input "39.036673553719"
type input "3.537878"
type input "37.3837809917355"
type input "3.604305"
type input "36.5573347107438"
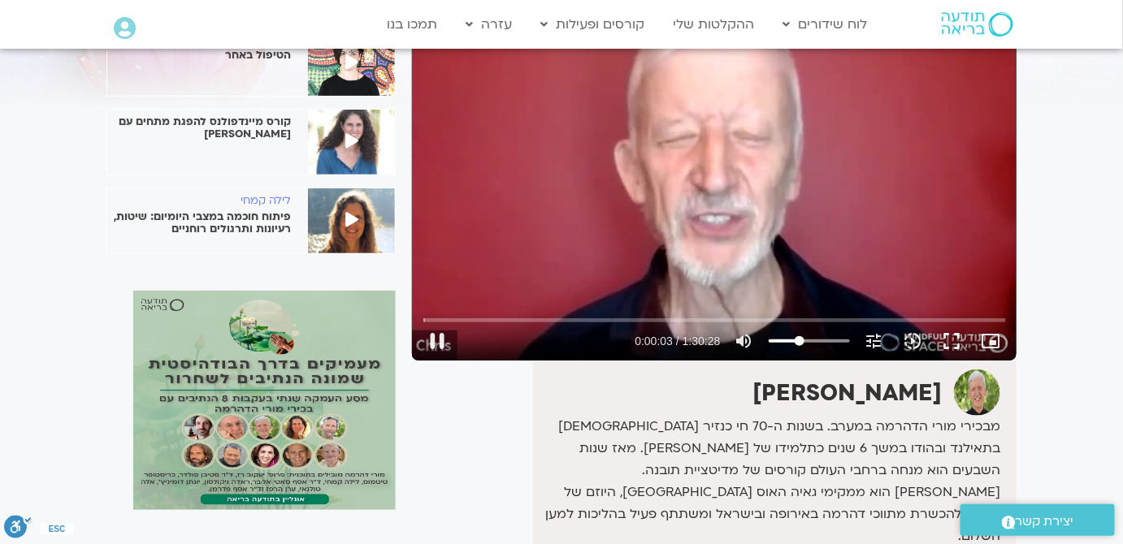
type input "3.621036"
type input "34.9044421487603"
type input "3.671003"
type input "34.0779958677686"
type input "3.6883"
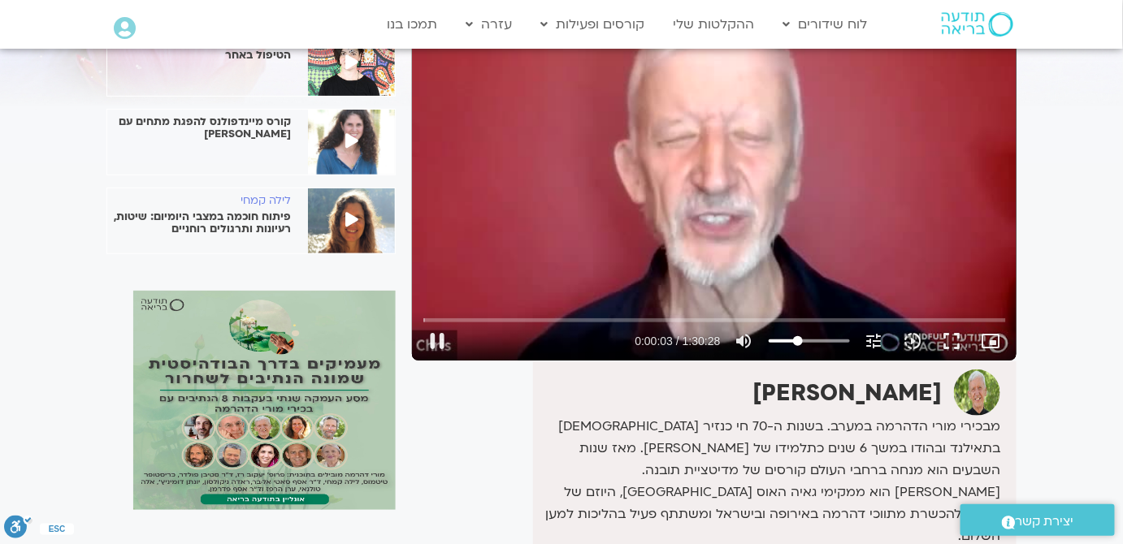
type input "33.2515495867769"
type input "3.704298"
type input "32.4251033057851"
type input "3.720995"
type input "31.5986570247934"
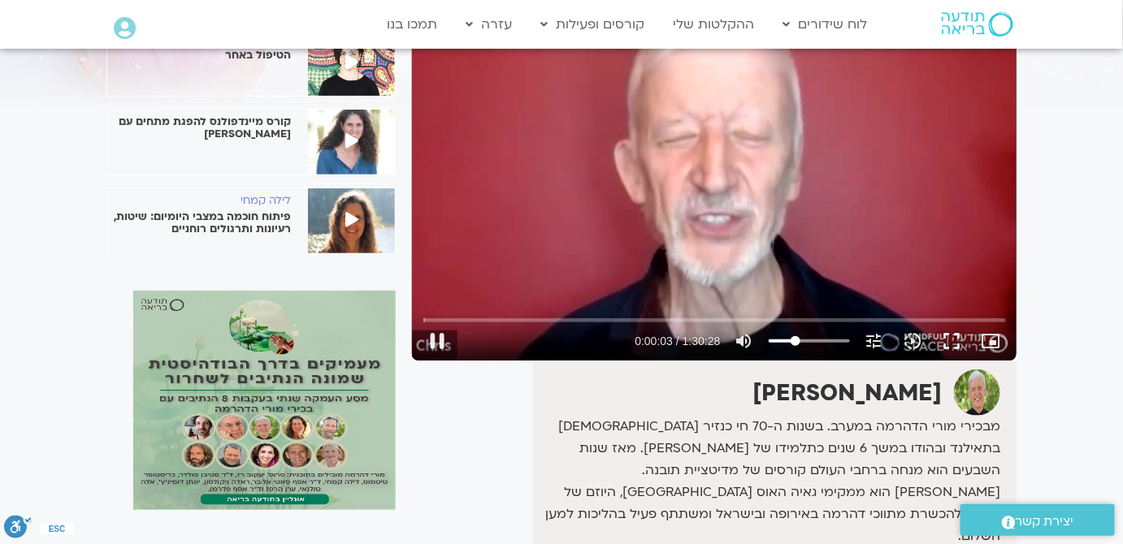
type input "3.737513"
type input "30.7722107438017"
type input "3.754676"
type input "29.1193181818182"
type input "3.770802"
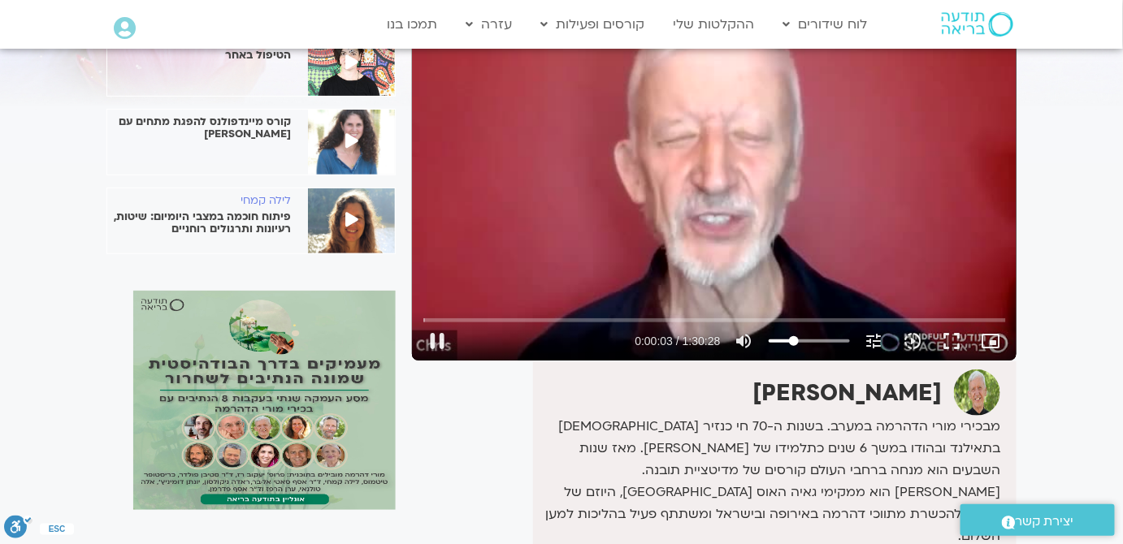
type input "28.2928719008264"
type input "3.80436"
type input "27.4664256198347"
type input "3.837518"
type input "26.639979338843"
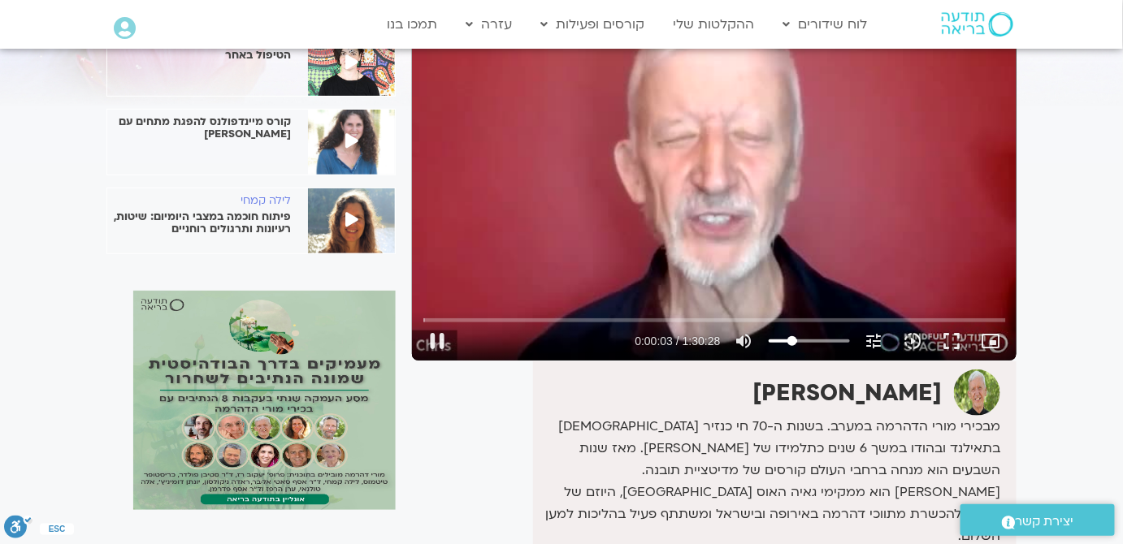
type input "3.871096"
type input "24.9870867768595"
type input "3.904325"
type input "24.1606404958678"
type input "3.920892"
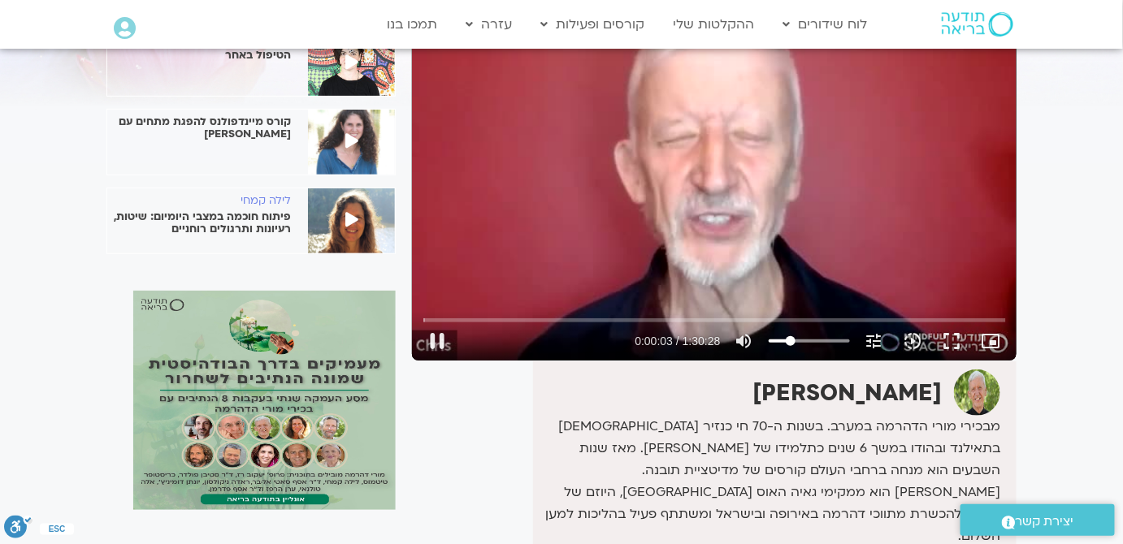
type input "23.334194214876"
type input "3.937551"
type input "21.6813016528926"
type input "3.987811"
type input "20.8548553719008"
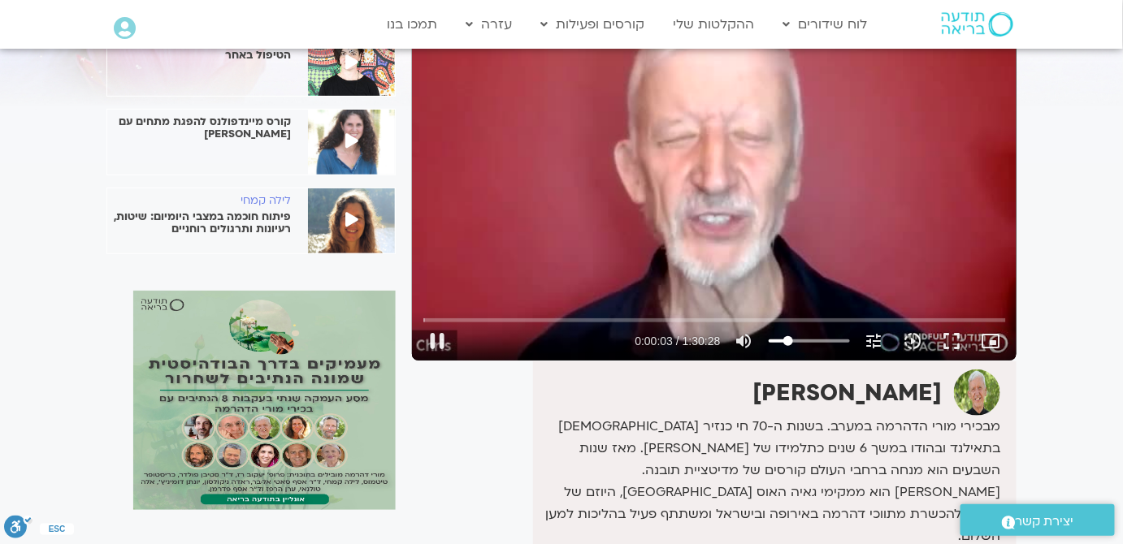
type input "4.054408"
type input "20.0284090909091"
type input "4.07085"
type input "19.2019628099174"
type input "4.121004"
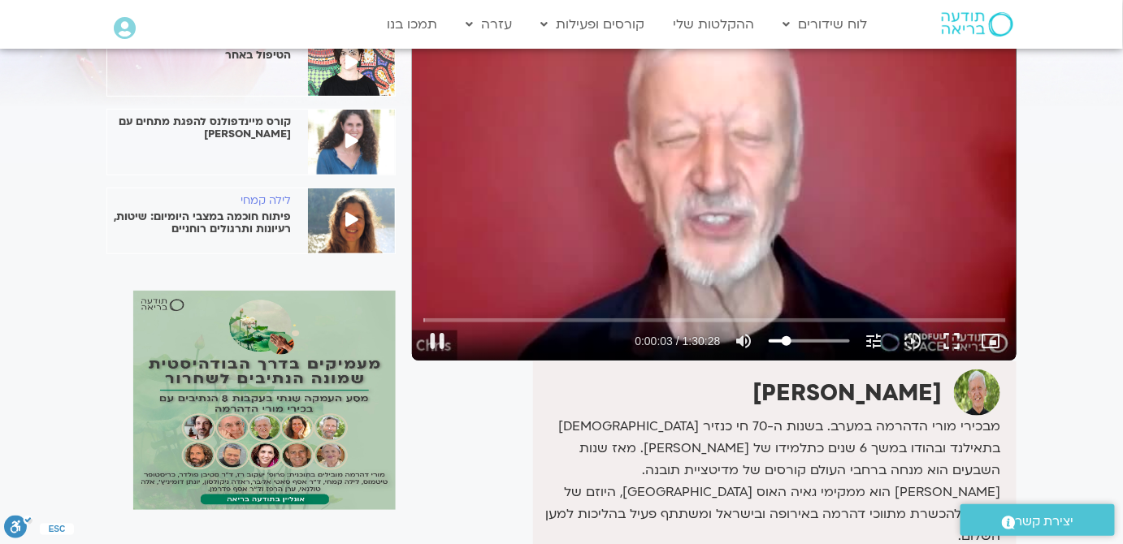
type input "18.3755165289256"
type input "4.137735"
type input "16.7226239669422"
type input "4.271748"
type input "15.8961776859504"
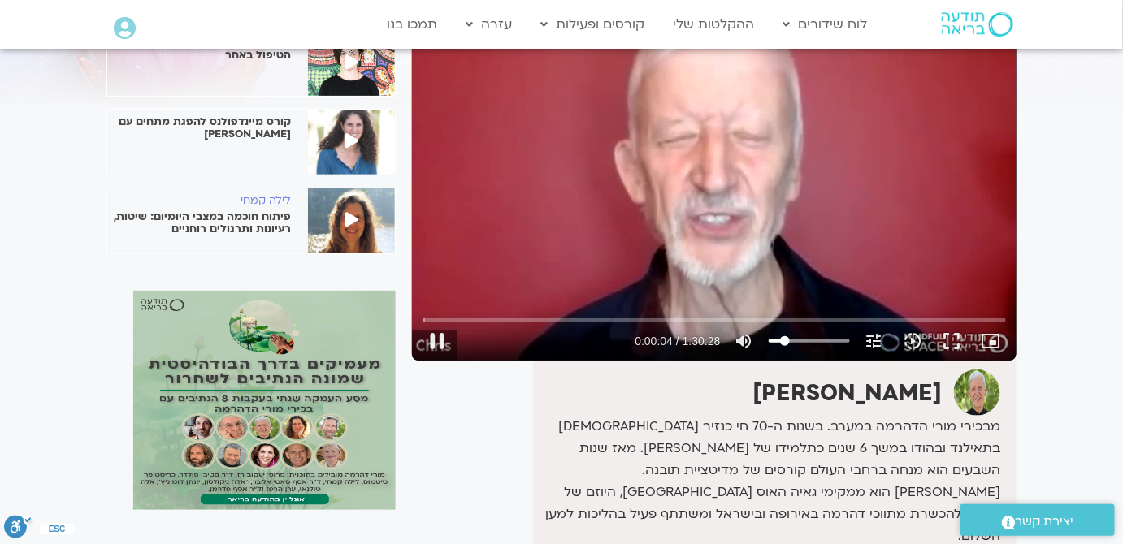
type input "4.287483"
type input "15.0697314049587"
type input "4.321043"
type input "14.2432851239669"
type input "4.371351"
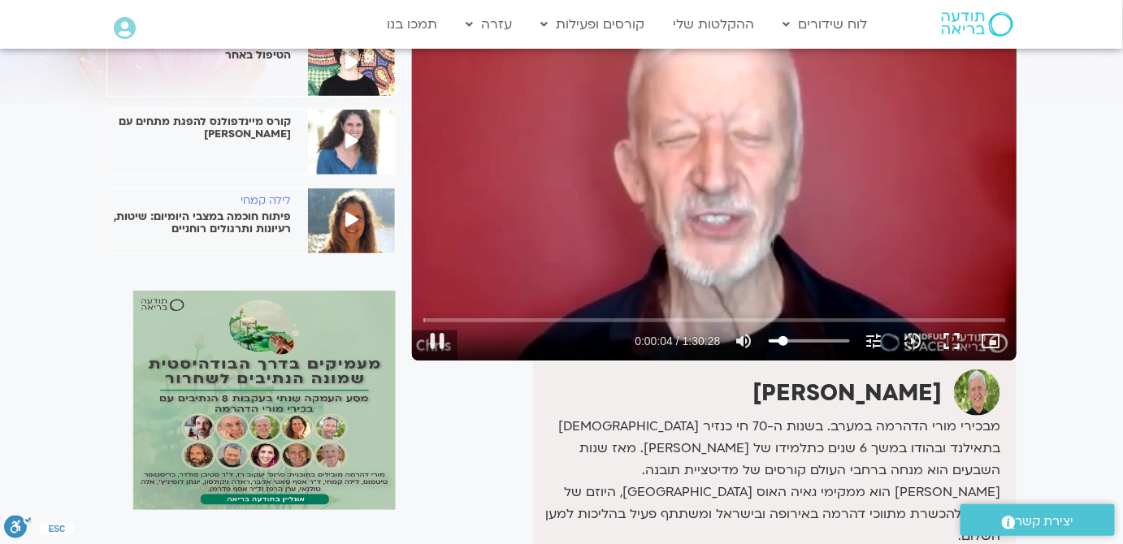
type input "13.4168388429752"
type input "4.420856"
type input "12.5903925619835"
type input "4.471225"
type input "10.9375"
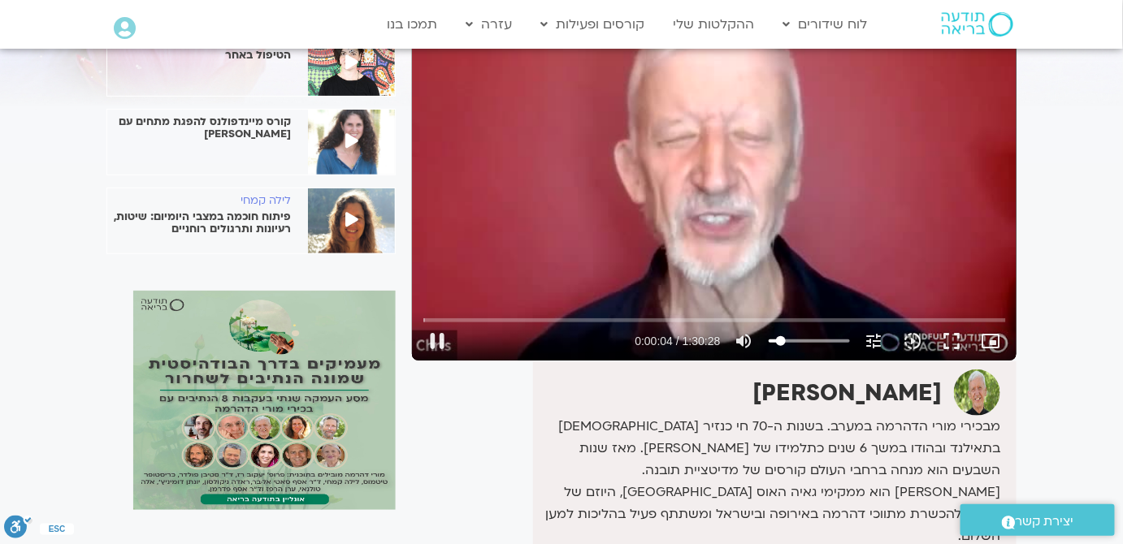
type input "4.621935"
type input "10.1110537190083"
type input "5.288513"
type input "11.7639462809917"
type input "5.30497"
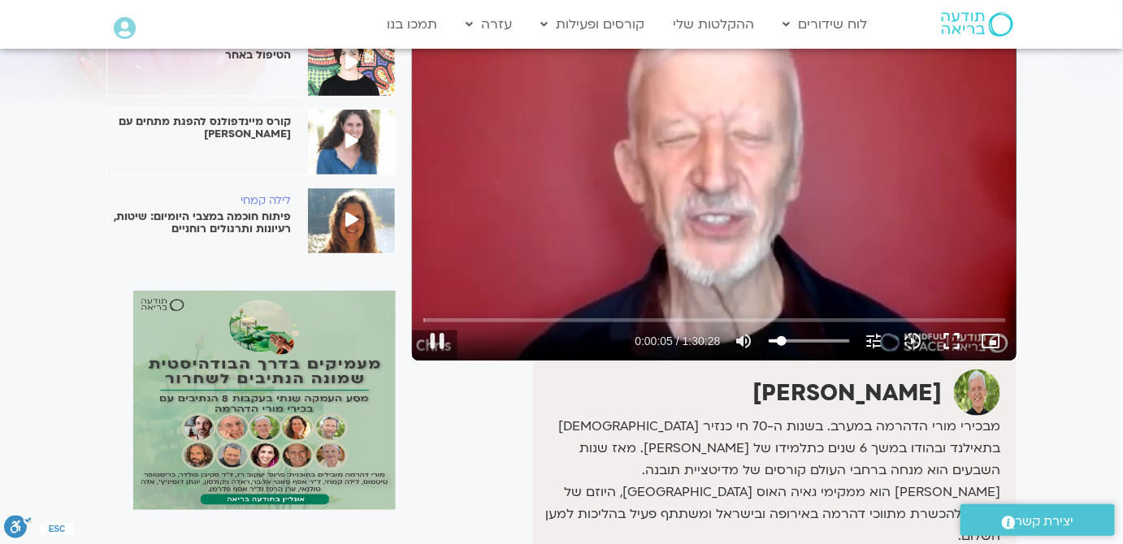
type input "13.4168388429752"
type input "5.371626"
type input "15.0697314049587"
type input "7.305101"
type input "15.8961776859504"
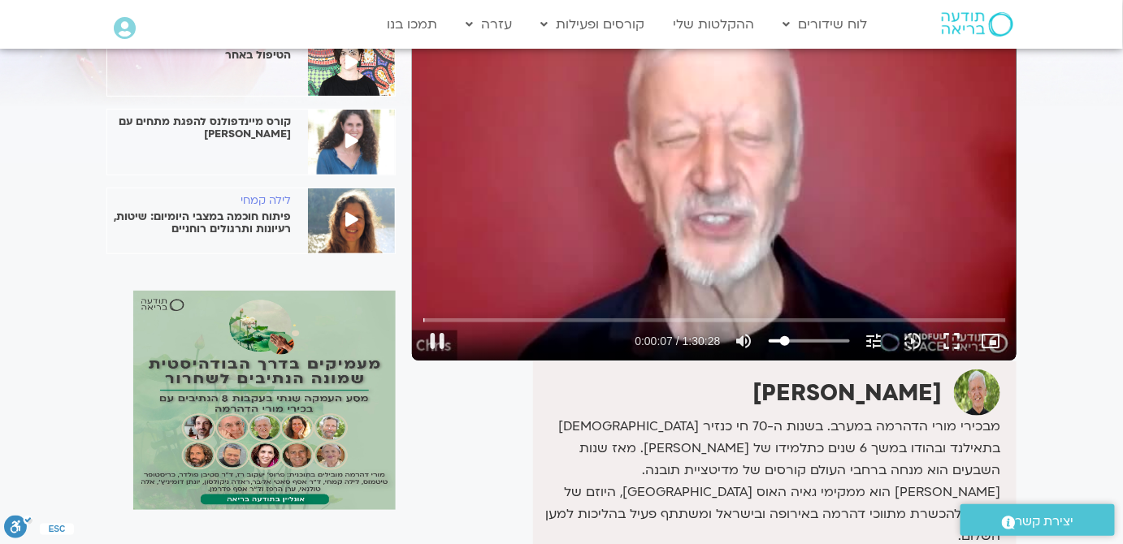
type input "7.554332"
type input "16.7226239669422"
type input "7.58819"
type input "18.3755165289256"
type input "7.603957"
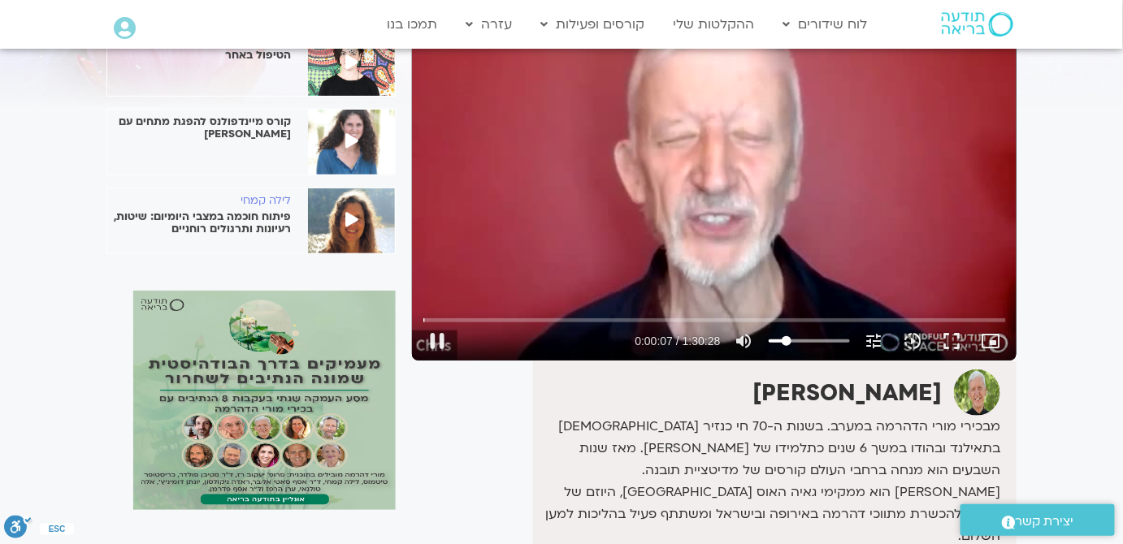
type input "20.0284090909091"
type input "7.620782"
type input "21.6813016528926"
type input "7.637235"
type input "22.5077479338843"
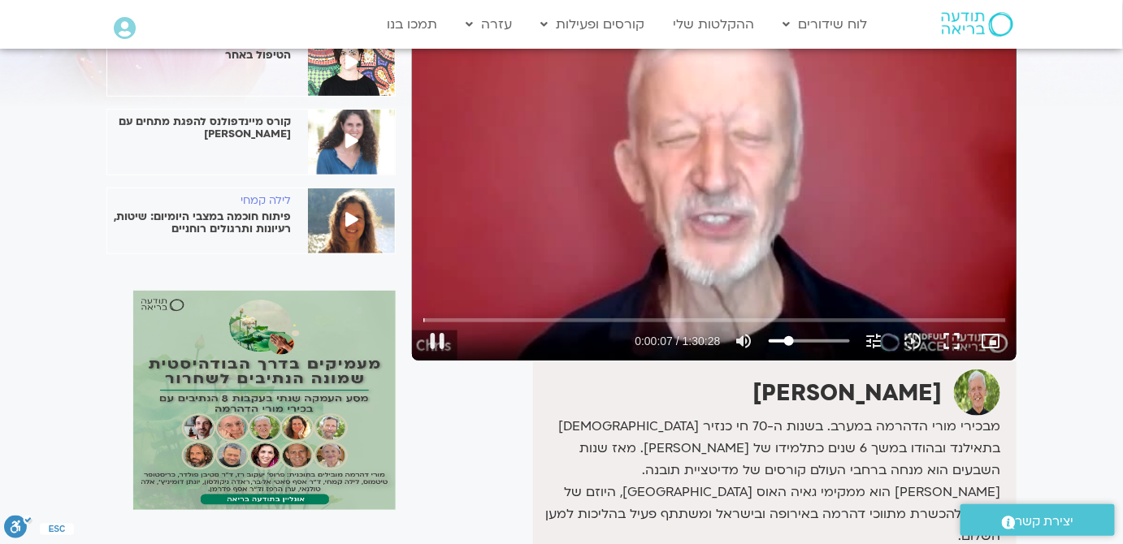
type input "7.670633"
type input "24.1606404958678"
type input "7.704597"
type input "24.9870867768595"
type input "7.73707"
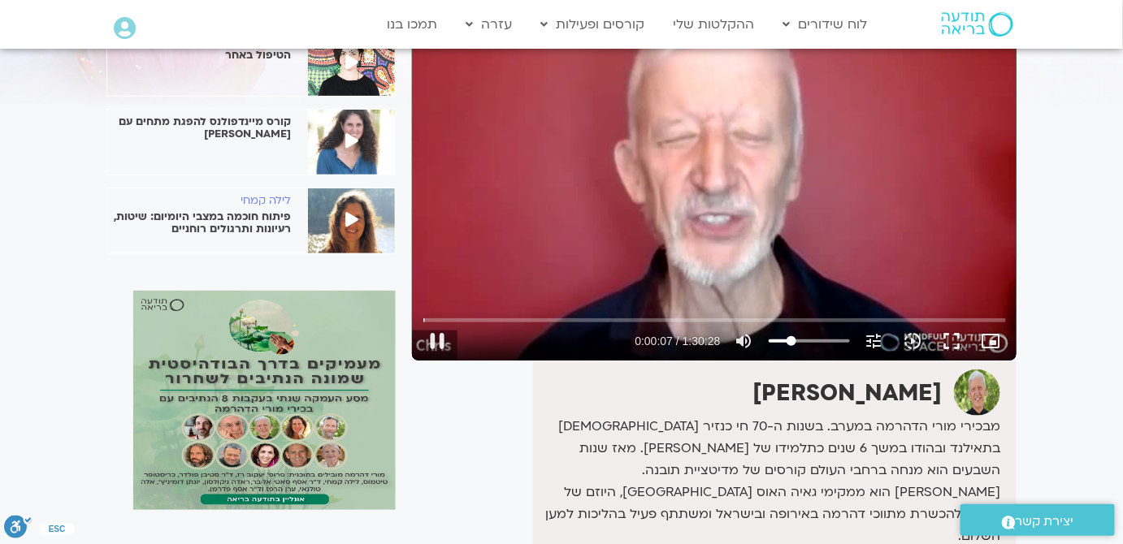
type input "25.8135330578512"
type input "7.753911"
type input "26.639979338843"
type input "7.793502"
type input "27.4664256198347"
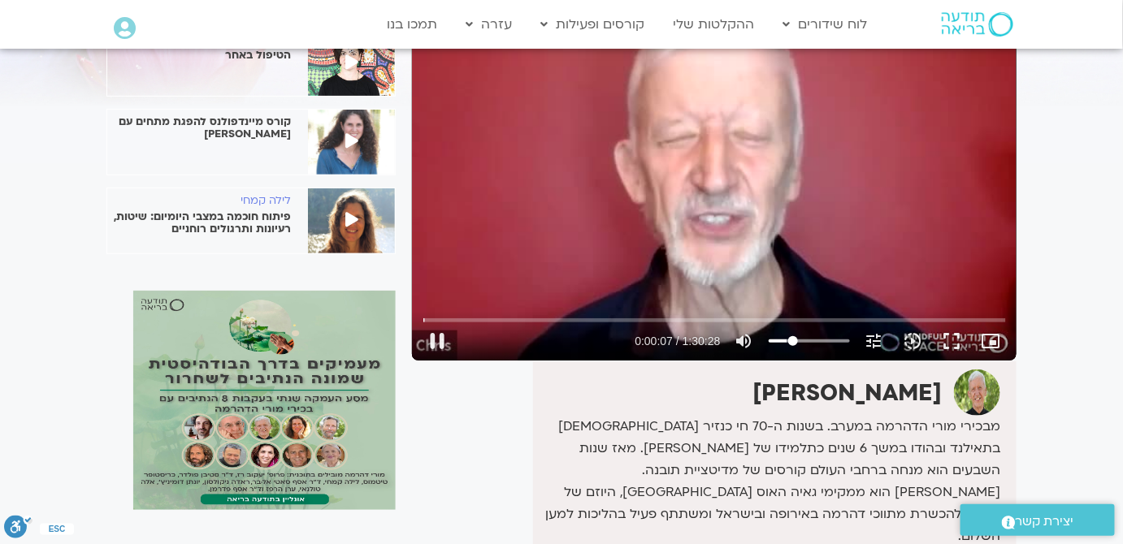
type input "7.820748"
type input "29.1193181818182"
type input "7.887522"
type input "30.7722107438017"
type input "7.93715"
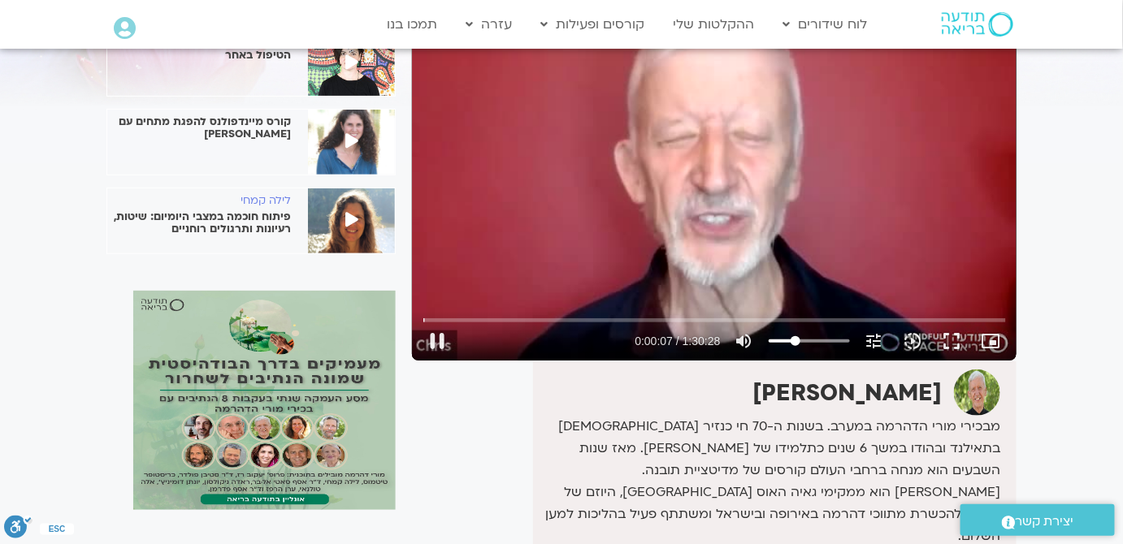
type input "31.5986570247934"
type input "7.987677"
type input "32.4251033057851"
type input "8.004313"
type input "33.2515495867769"
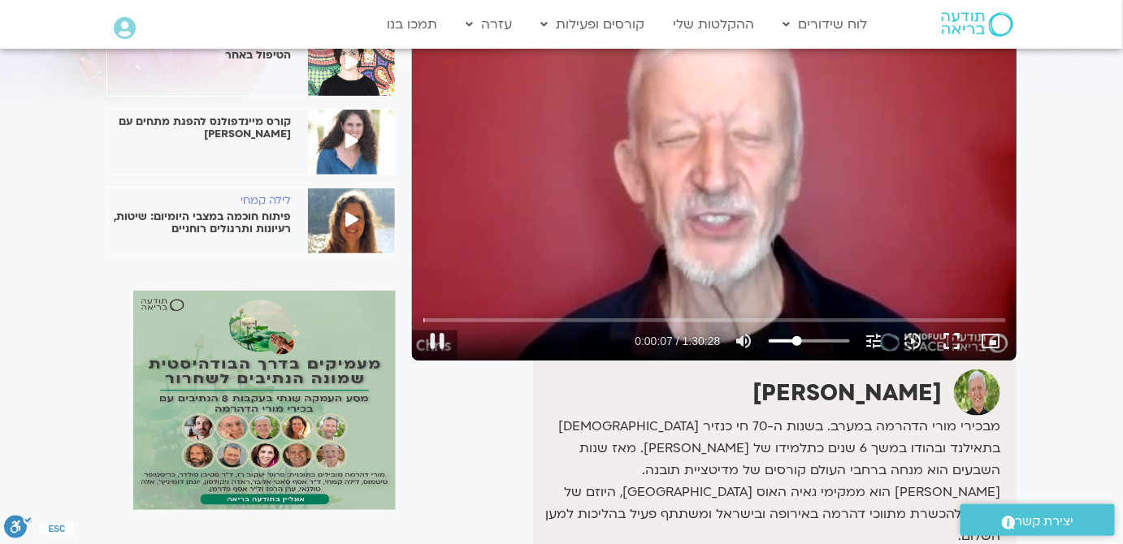
type input "8.070679"
type input "34.0779958677686"
type input "8.087447"
type input "34.9044421487603"
type input "8.103986"
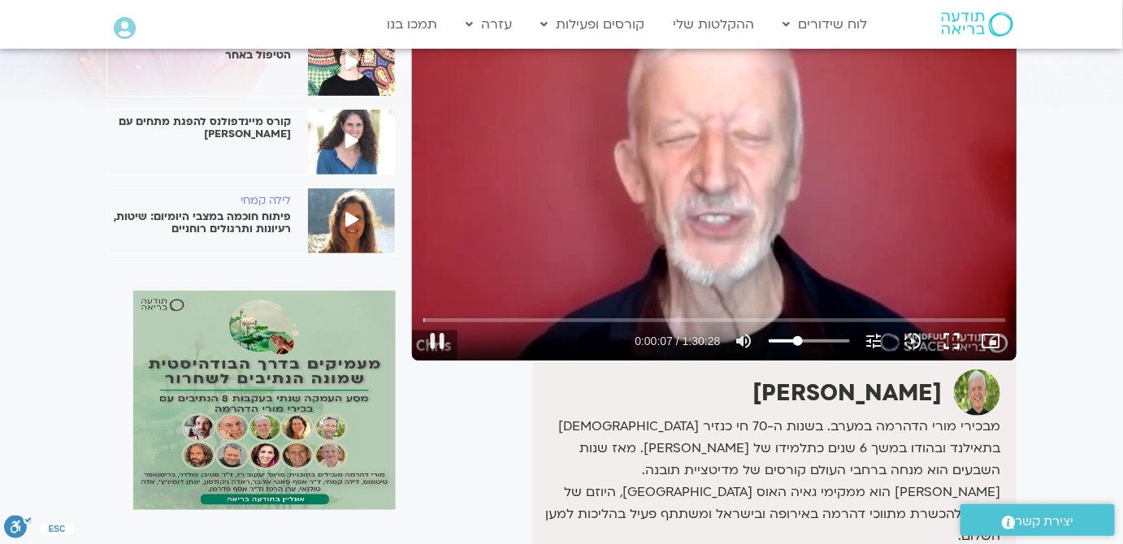
type input "35.7308884297521"
type input "8.15429"
type input "36.5573347107438"
type input "8.204127"
type input "37.3837809917355"
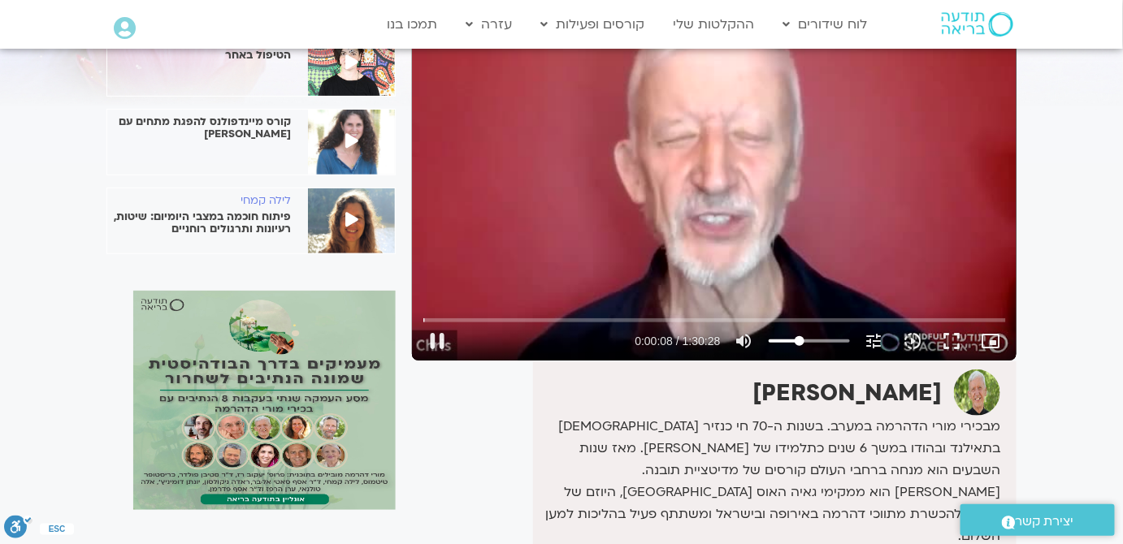
type input "8.387328"
type input "38.2102272727273"
type input "8.421007"
type input "39.8631198347107"
type input "8.570745"
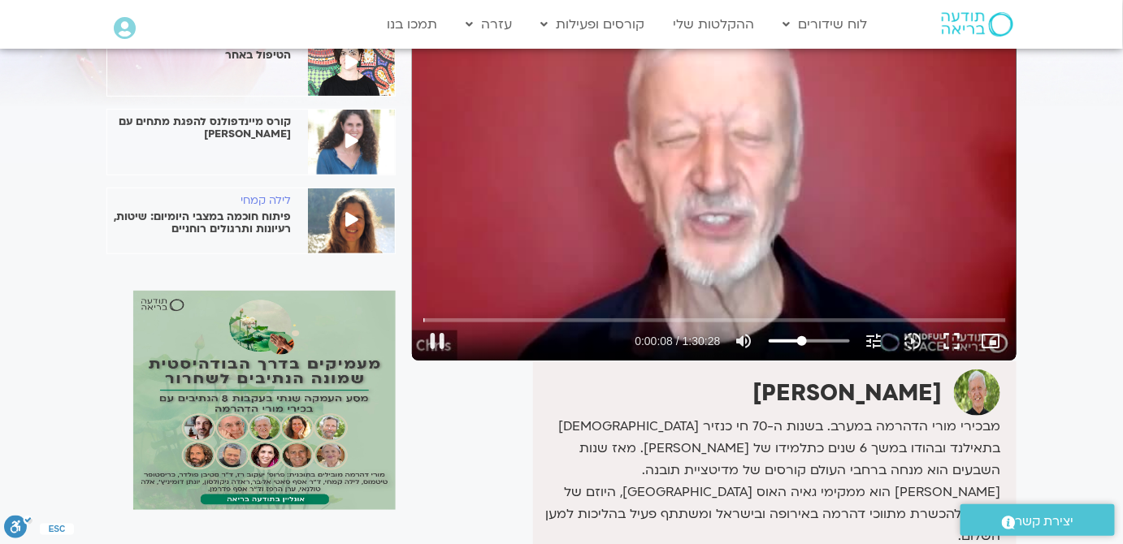
type input "40.6895661157025"
type input "8.589042"
type input "41.5160123966942"
type input "8.604376"
type input "42.342458677686"
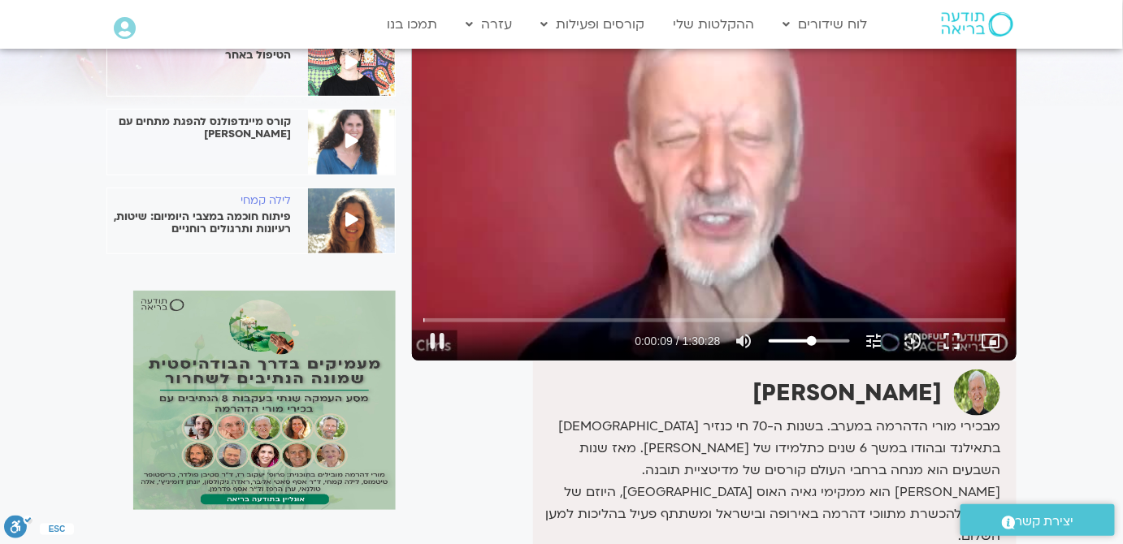
drag, startPoint x: 836, startPoint y: 338, endPoint x: 812, endPoint y: 338, distance: 24.4
click at [812, 338] on input "Volume" at bounding box center [808, 341] width 81 height 10
click at [994, 344] on icon "picture_in_picture_alt" at bounding box center [990, 340] width 19 height 19
click at [989, 347] on icon "picture_in_picture_alt" at bounding box center [990, 340] width 19 height 19
click at [959, 338] on button "fullscreen" at bounding box center [952, 341] width 39 height 39
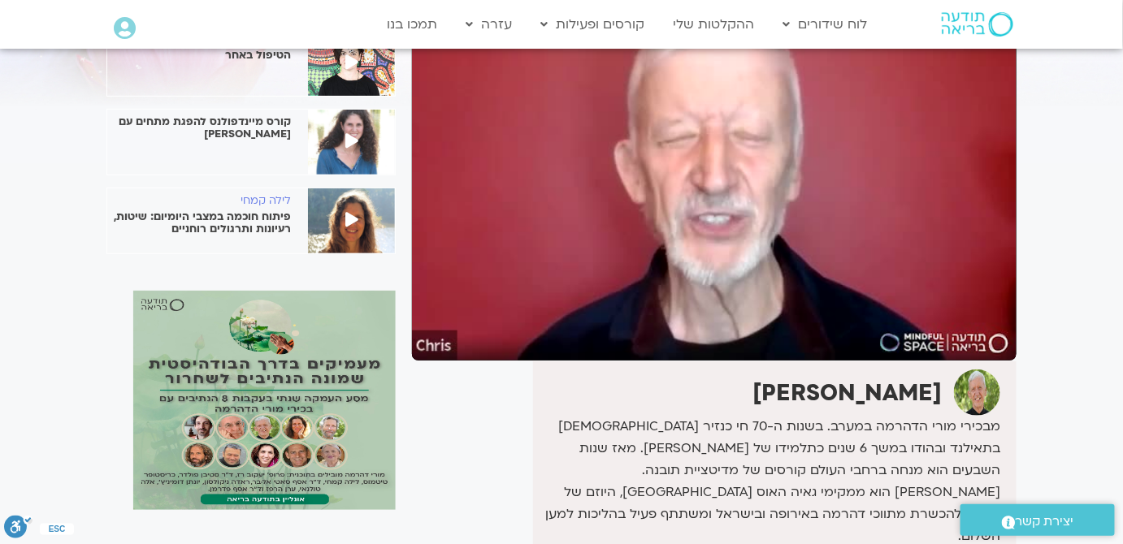
click at [359, 243] on img at bounding box center [351, 220] width 87 height 65
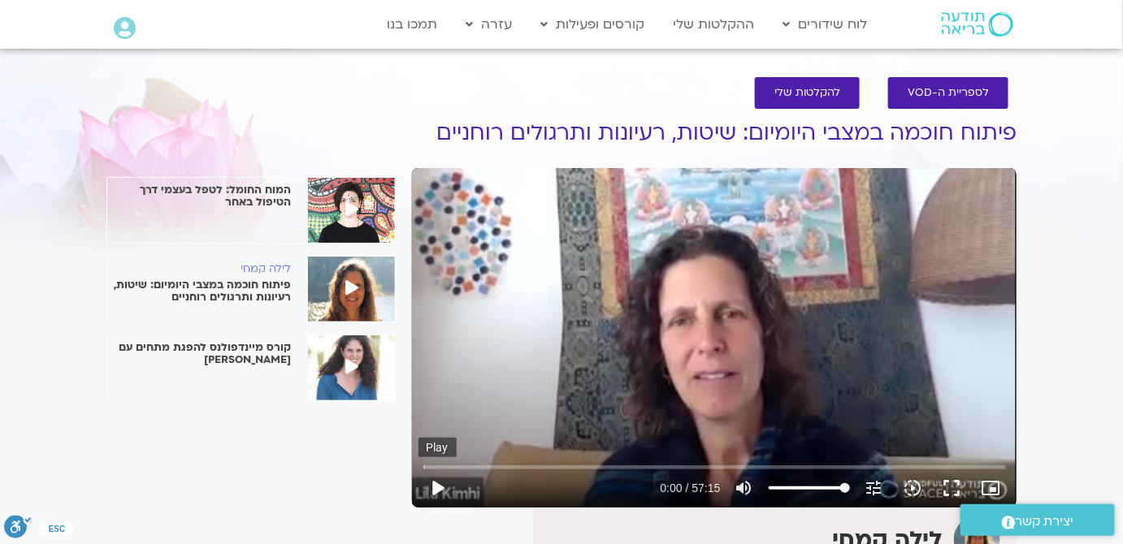
click at [428, 492] on button "play_arrow" at bounding box center [437, 488] width 39 height 39
type input "48.709575"
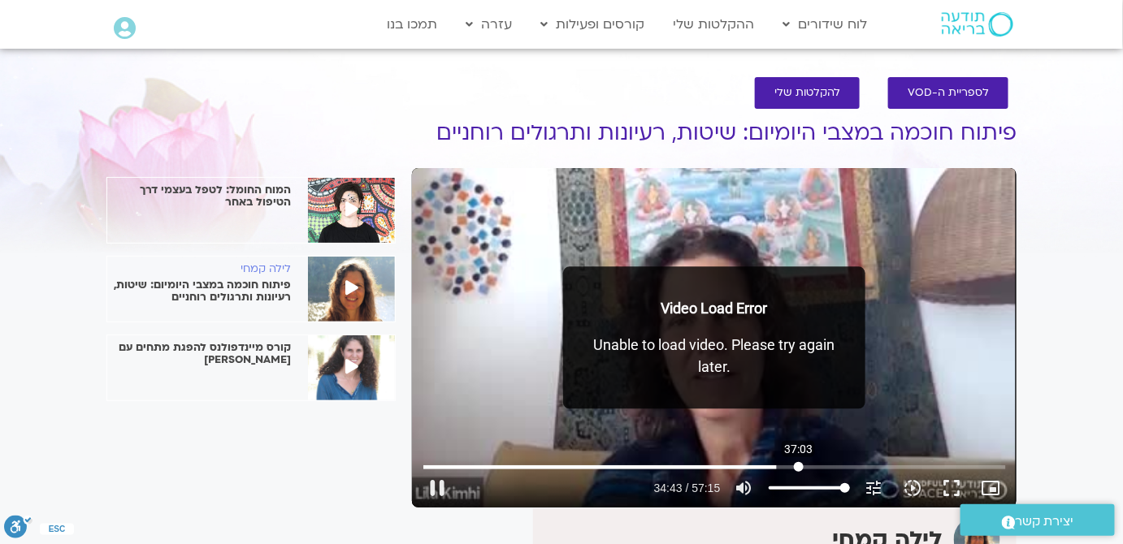
click at [799, 466] on input "Seek" at bounding box center [714, 467] width 582 height 10
click at [937, 412] on div "Skip Ad 37:13 pause 37:04 / 57:15 volume_up Mute tune Resolution Auto 240p slow…" at bounding box center [714, 338] width 604 height 340
click at [955, 428] on div "Skip Ad 37:13 play_arrow 37:04 / 57:15 volume_up Mute tune Resolution Auto 240p…" at bounding box center [714, 338] width 604 height 340
type input "2225.257779"
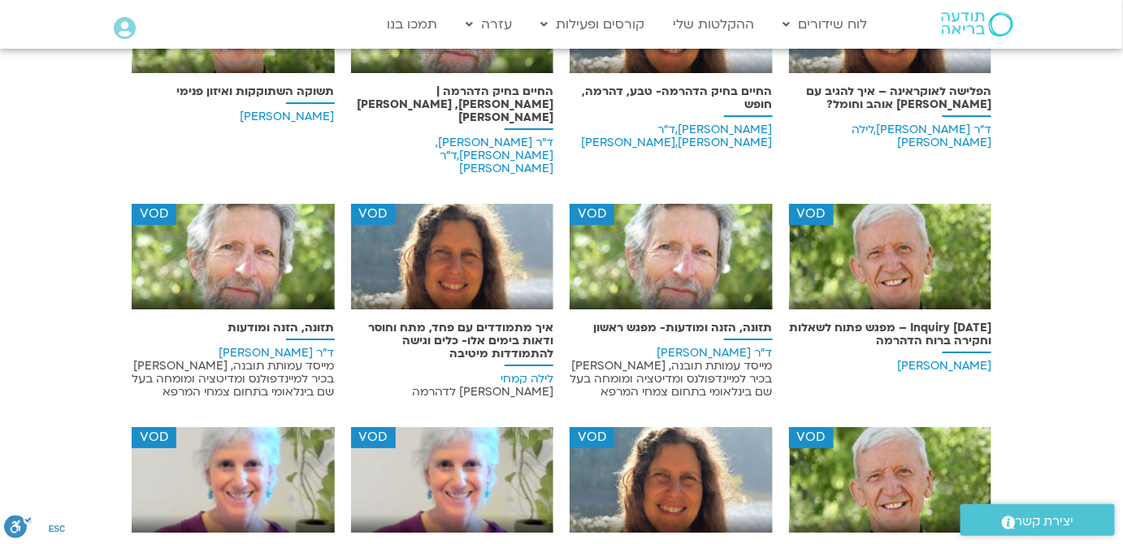
scroll to position [9906, 0]
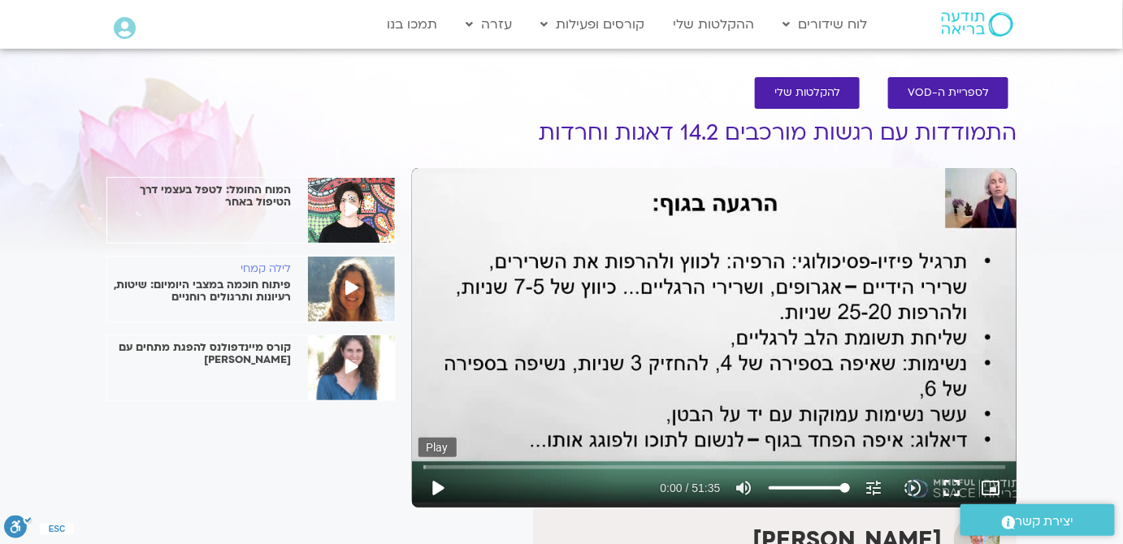
click at [444, 487] on button "play_arrow" at bounding box center [437, 488] width 39 height 39
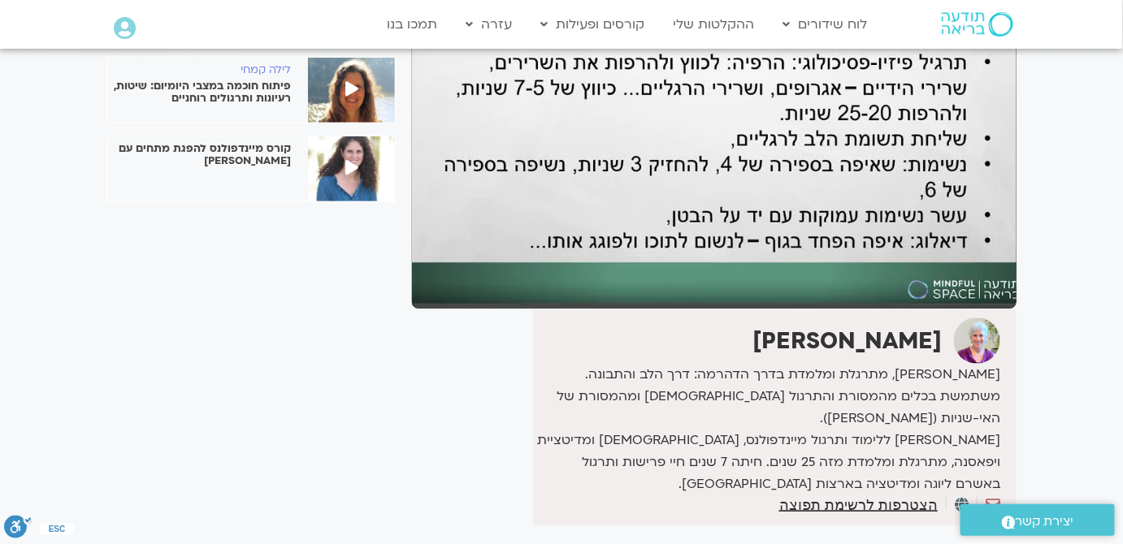
scroll to position [73, 0]
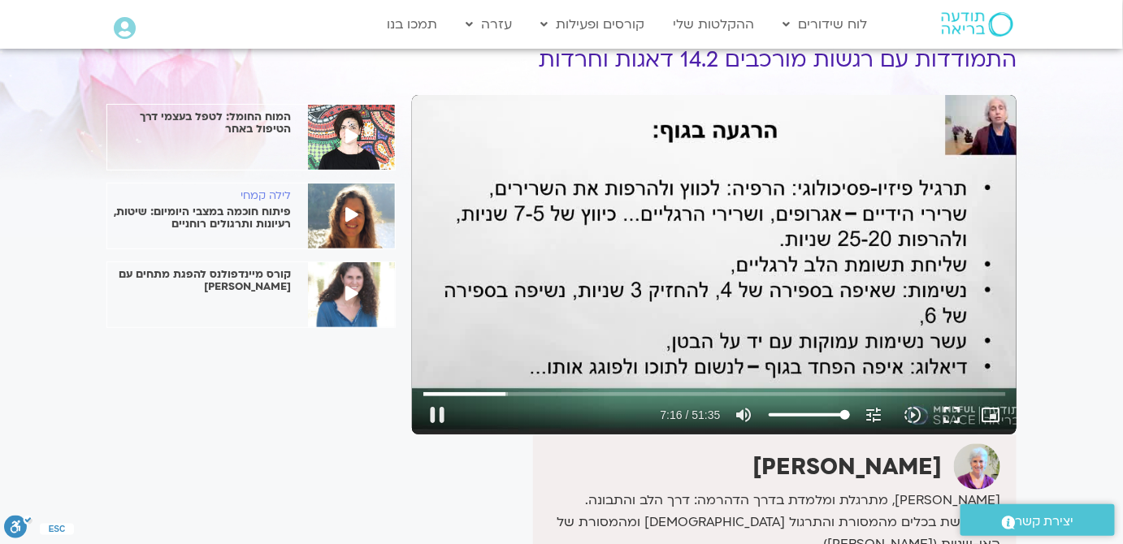
type input "436.92062"
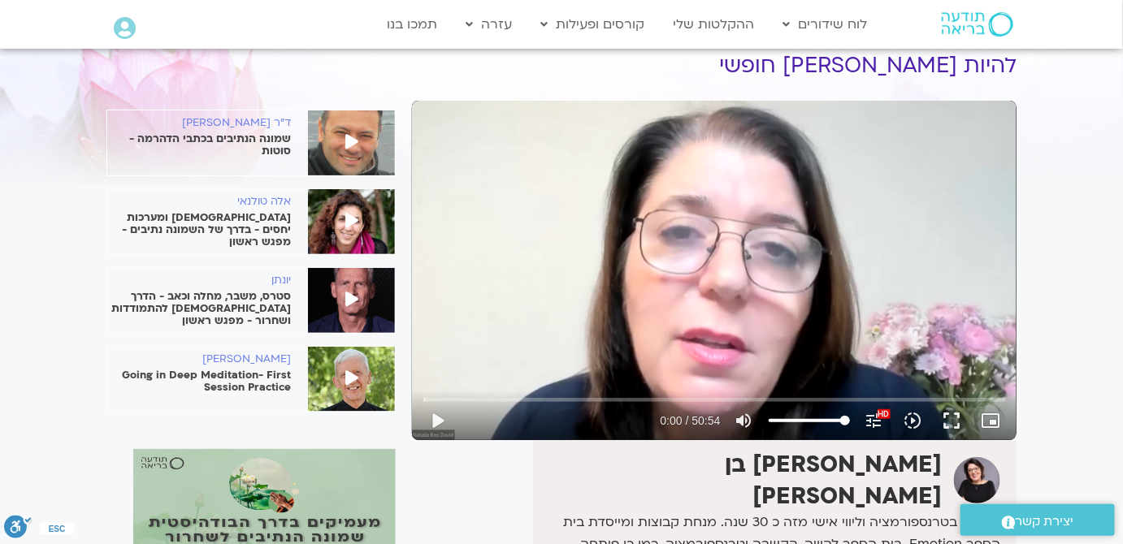
scroll to position [147, 0]
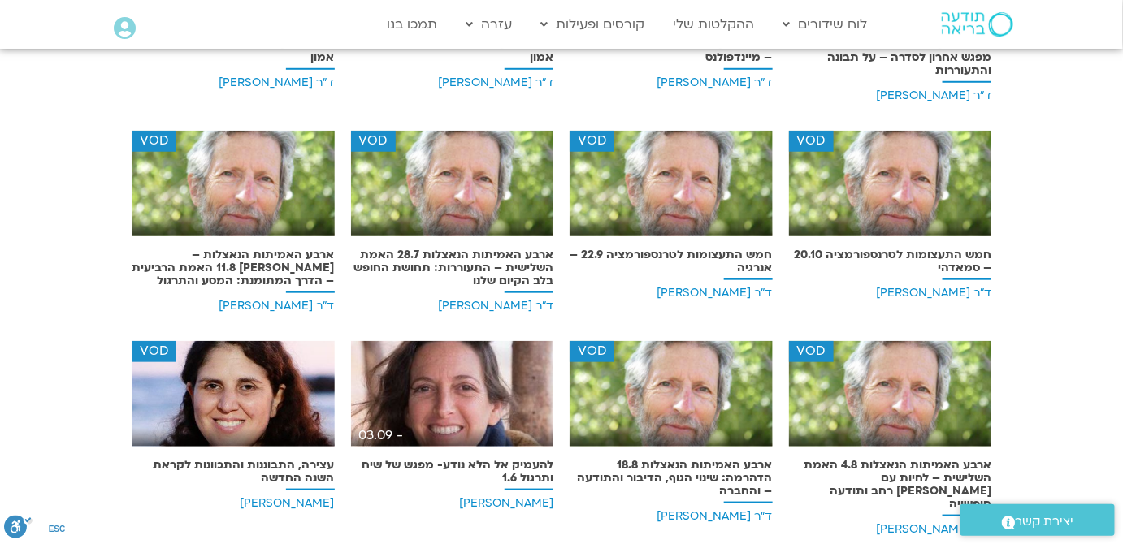
scroll to position [12870, 0]
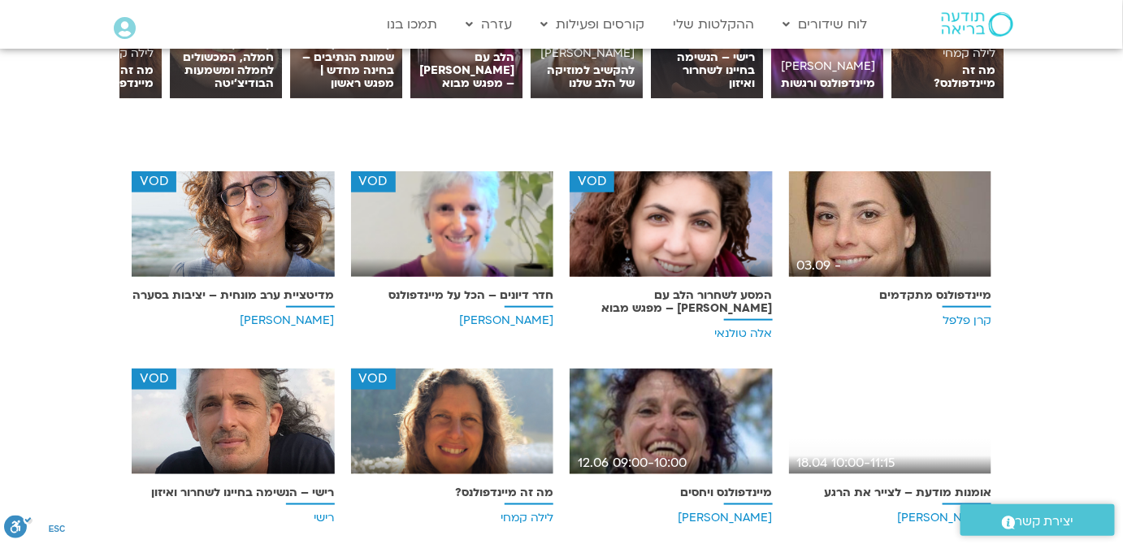
scroll to position [0, 0]
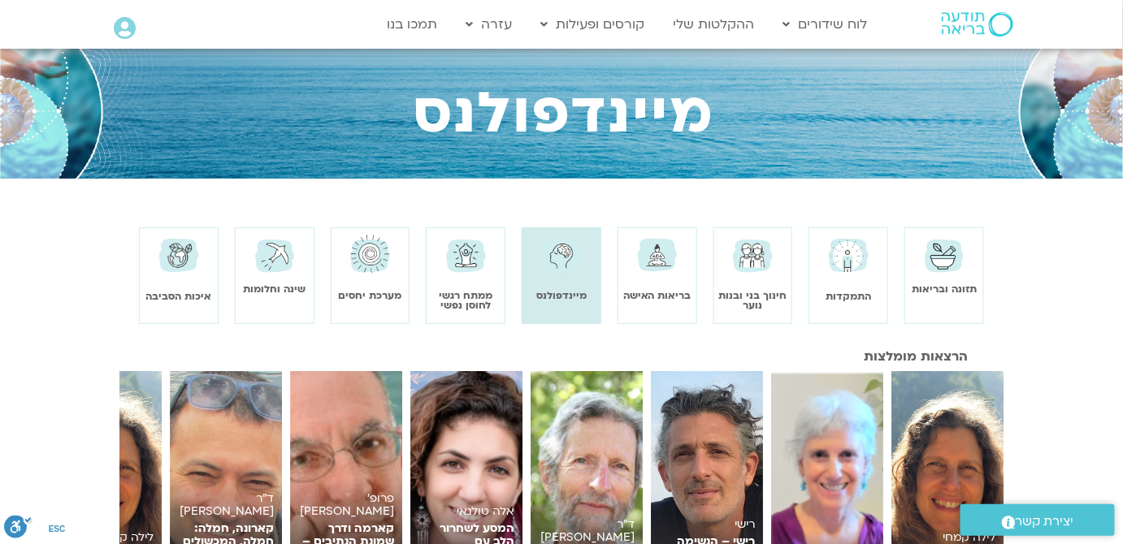
click at [842, 271] on img at bounding box center [848, 255] width 46 height 46
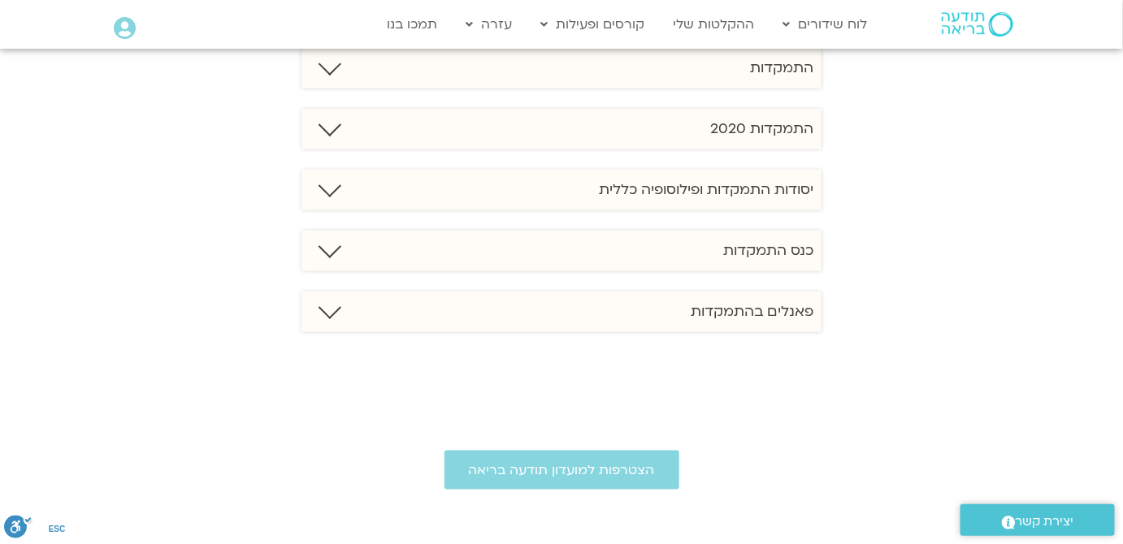
scroll to position [369, 0]
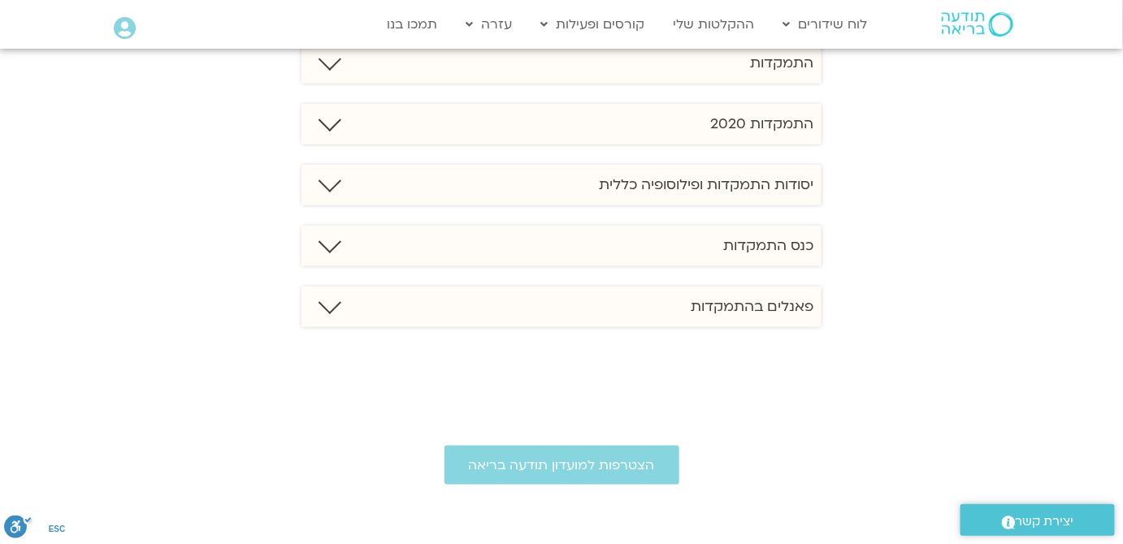
click at [657, 122] on div "התמקדות 2020" at bounding box center [561, 124] width 520 height 41
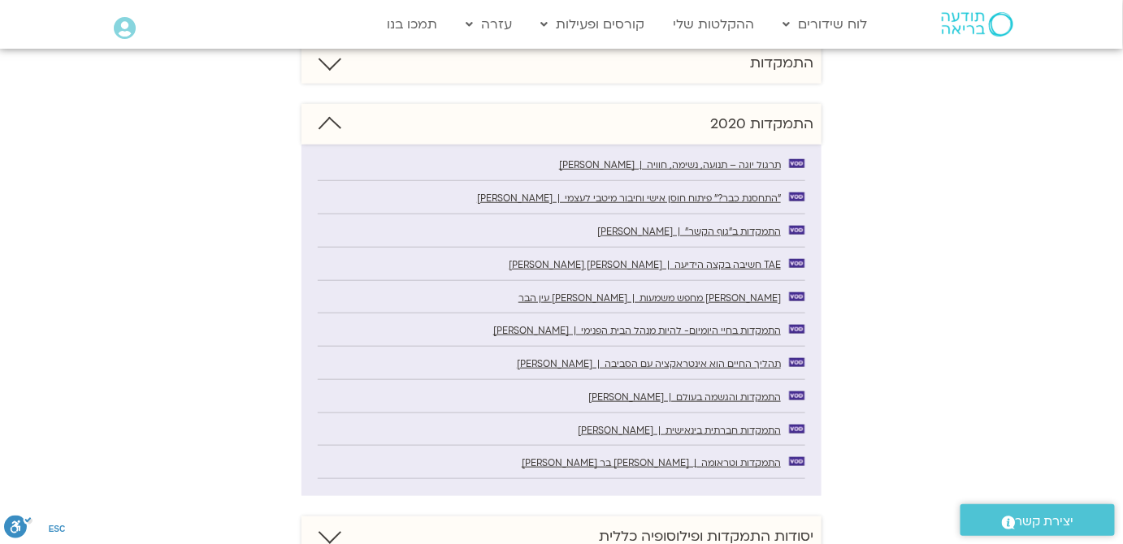
click at [657, 122] on div "התמקדות 2020" at bounding box center [561, 124] width 520 height 41
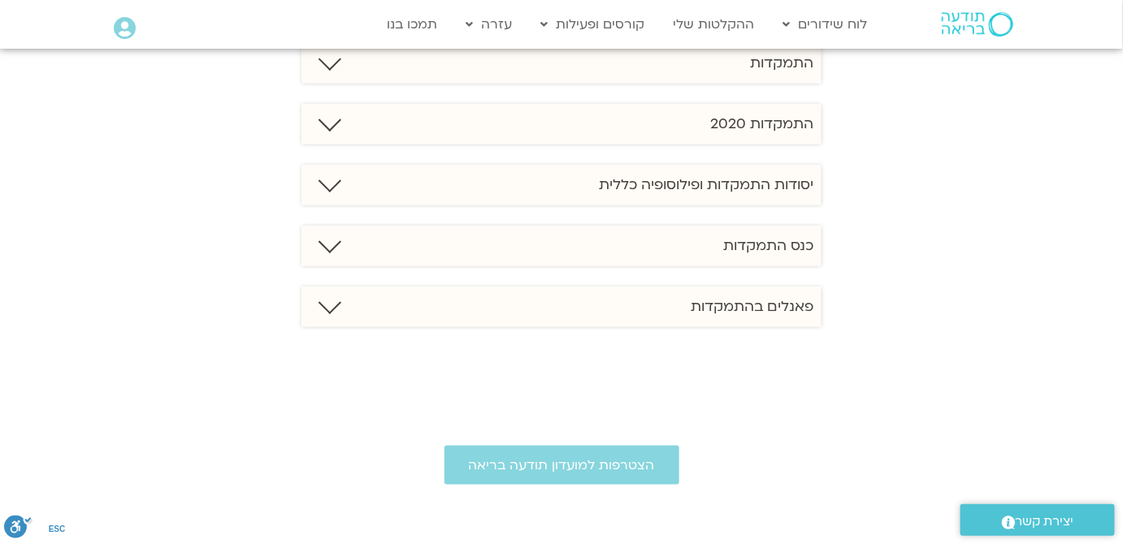
click at [793, 187] on h6 "יסודות התמקדות ופילוסופיה כללית" at bounding box center [706, 184] width 214 height 19
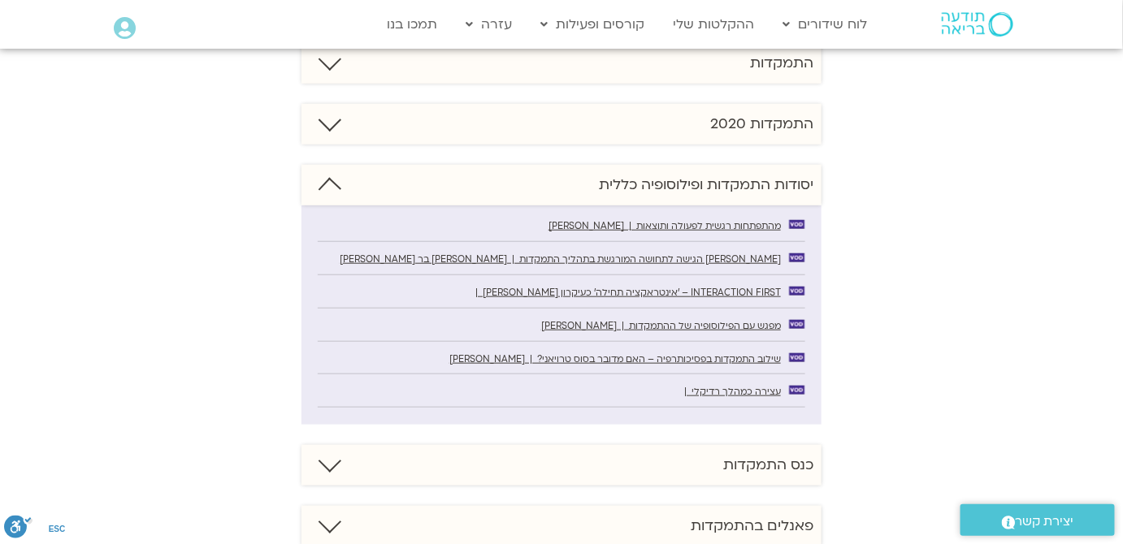
click at [793, 187] on h6 "יסודות התמקדות ופילוסופיה כללית" at bounding box center [706, 184] width 214 height 19
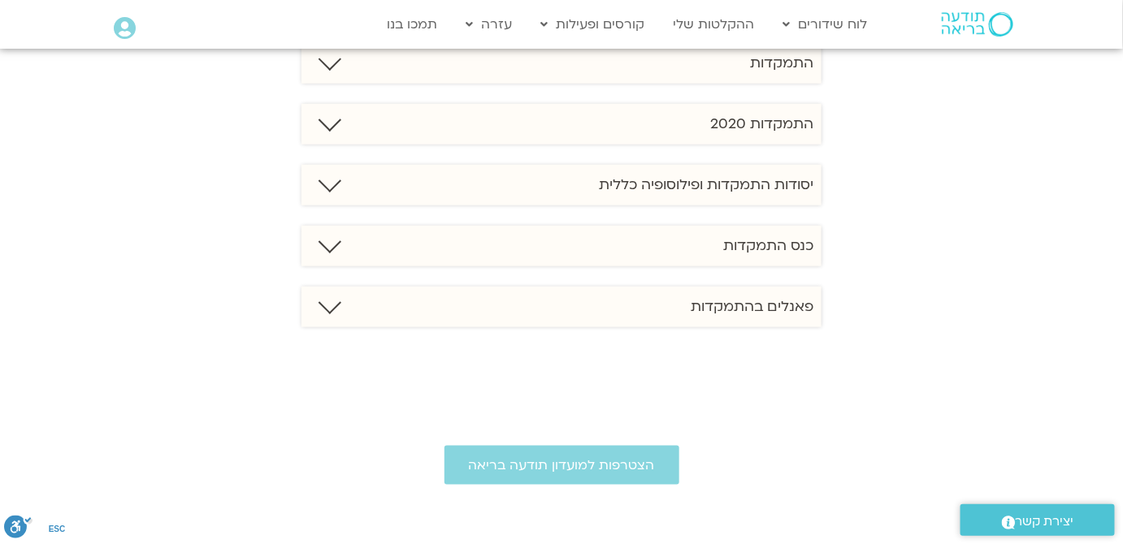
click at [795, 259] on div "כנס התמקדות" at bounding box center [561, 246] width 520 height 41
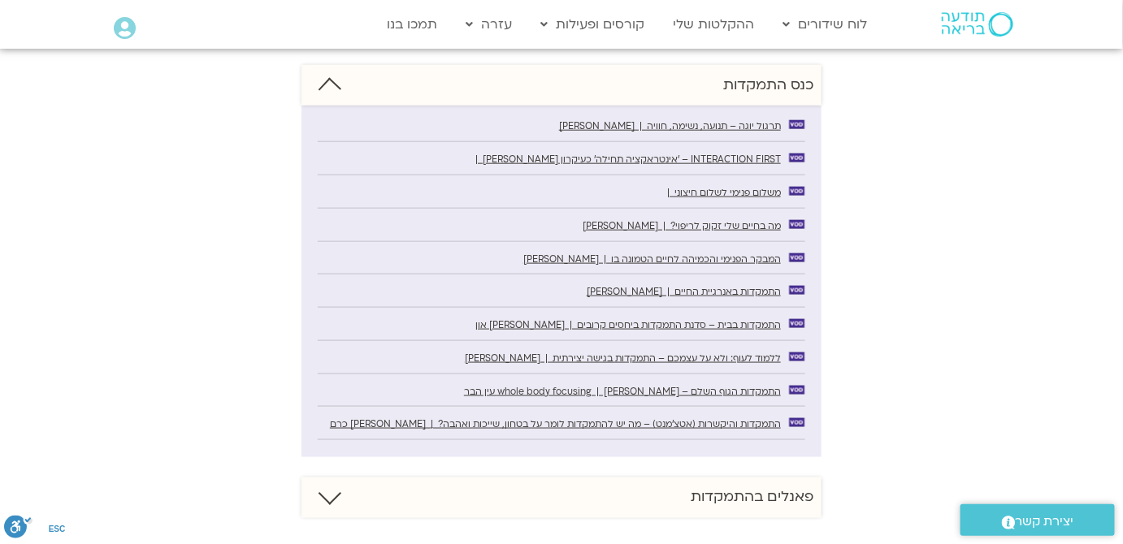
scroll to position [591, 0]
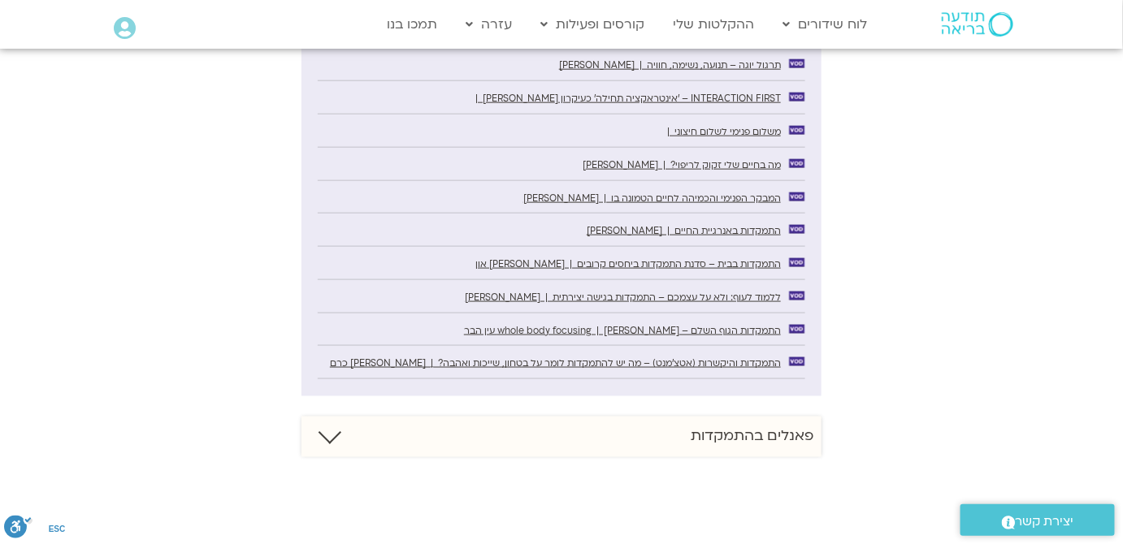
click at [923, 274] on div "ספריית התמקדות התמקדות תרגול יוגה – תנועה, נשימה, חוויה | בועז יכין "התחסנת כבר…" at bounding box center [561, 119] width 851 height 677
click at [740, 362] on span "התמקדות והיקשרות (אטצ'מנט) – מה יש להתמקדות לומר על בטחון, שייכות ואהבה? | ירדן…" at bounding box center [555, 363] width 451 height 12
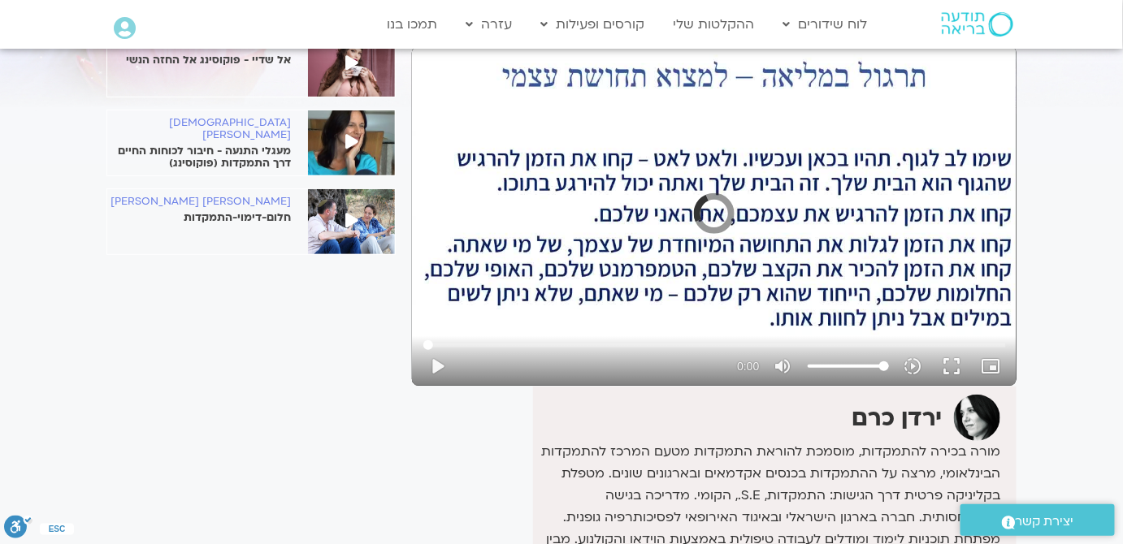
scroll to position [147, 0]
click at [435, 366] on button "play_arrow" at bounding box center [437, 365] width 39 height 39
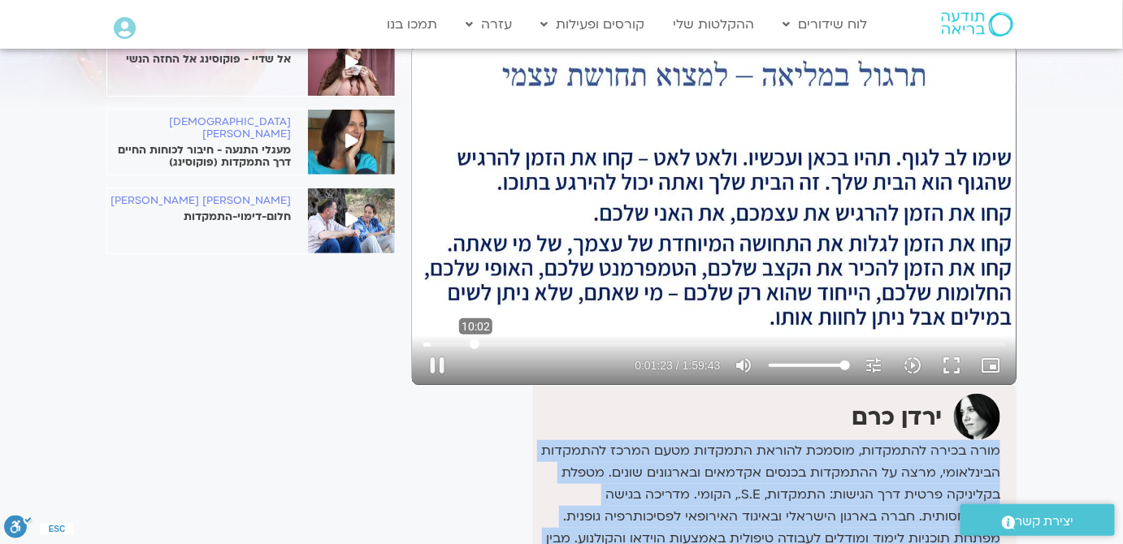
click at [474, 343] on input "Seek" at bounding box center [714, 345] width 582 height 10
click at [506, 340] on input "Seek" at bounding box center [714, 345] width 582 height 10
click at [518, 343] on input "Seek" at bounding box center [714, 345] width 582 height 10
click at [615, 346] on input "Seek" at bounding box center [714, 345] width 582 height 10
click at [692, 340] on input "Seek" at bounding box center [714, 345] width 582 height 10
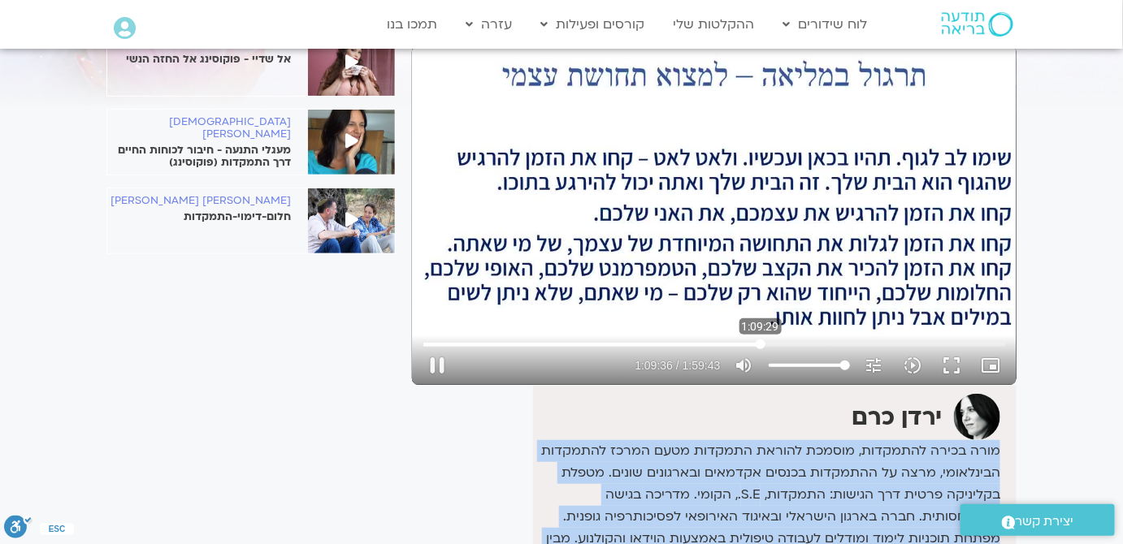
click at [760, 342] on input "Seek" at bounding box center [714, 345] width 582 height 10
click at [798, 343] on input "Seek" at bounding box center [714, 345] width 582 height 10
click at [838, 343] on input "Seek" at bounding box center [714, 345] width 582 height 10
click at [885, 343] on input "Seek" at bounding box center [714, 345] width 582 height 10
click at [851, 345] on input "Seek" at bounding box center [714, 345] width 582 height 10
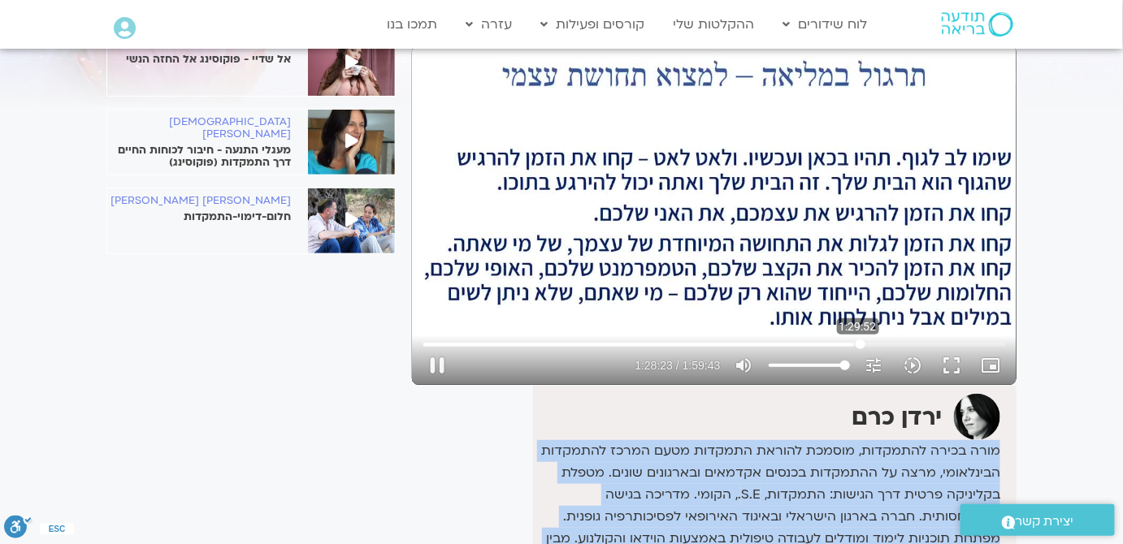
click at [860, 344] on input "Seek" at bounding box center [714, 345] width 582 height 10
click at [881, 343] on input "Seek" at bounding box center [714, 345] width 582 height 10
type input "5691.066899"
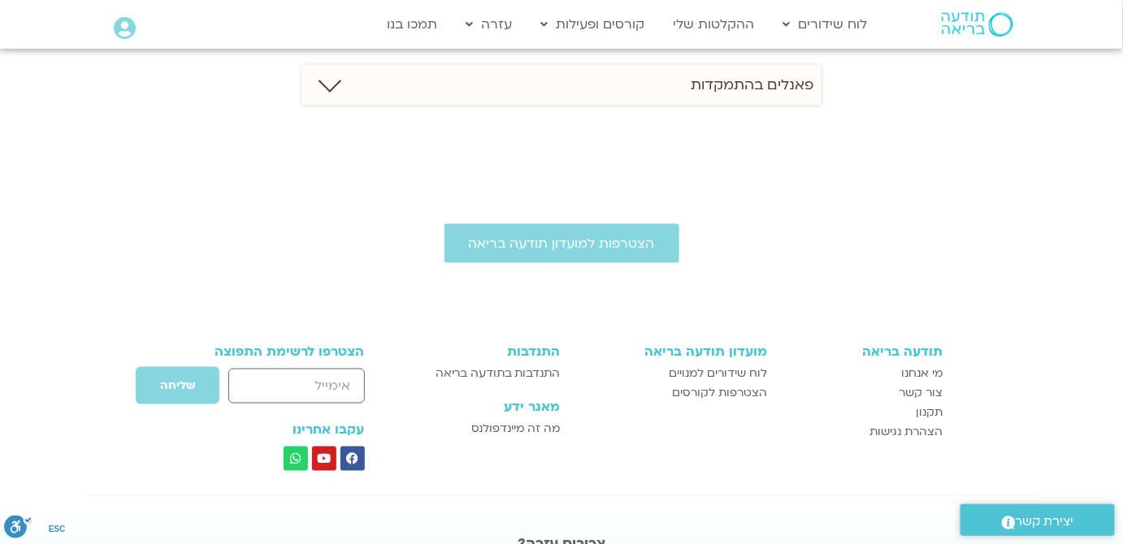
scroll to position [295, 0]
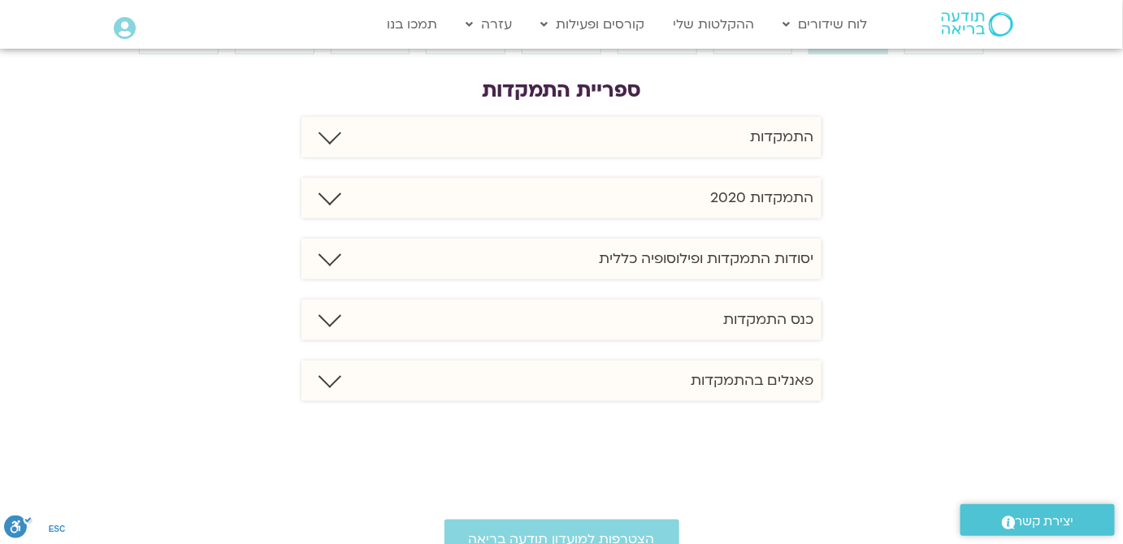
click at [682, 265] on h6 "יסודות התמקדות ופילוסופיה כללית" at bounding box center [706, 258] width 214 height 19
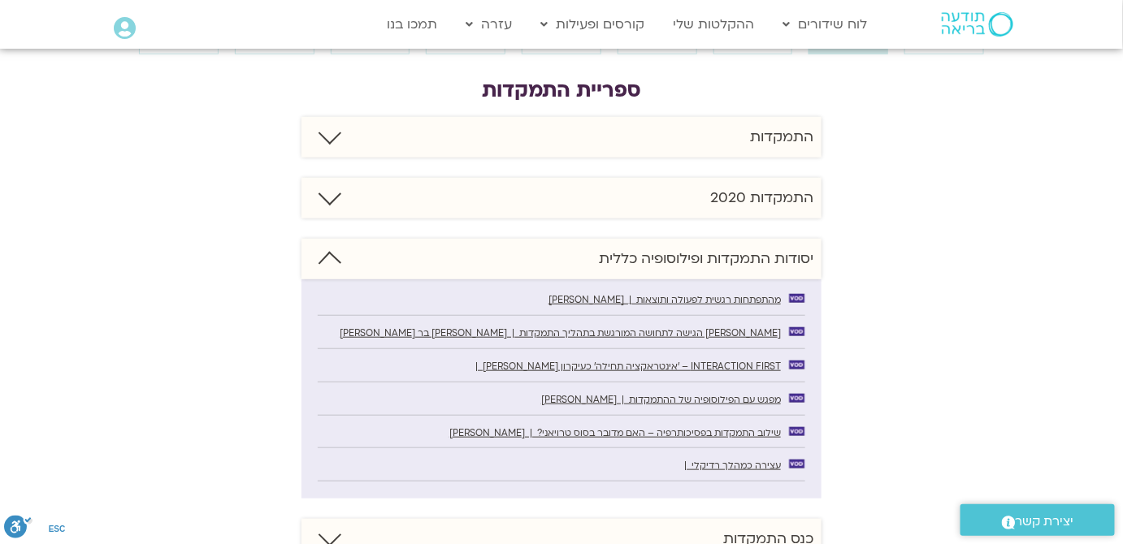
click at [715, 145] on div "התמקדות" at bounding box center [561, 137] width 520 height 41
